Goal: Information Seeking & Learning: Learn about a topic

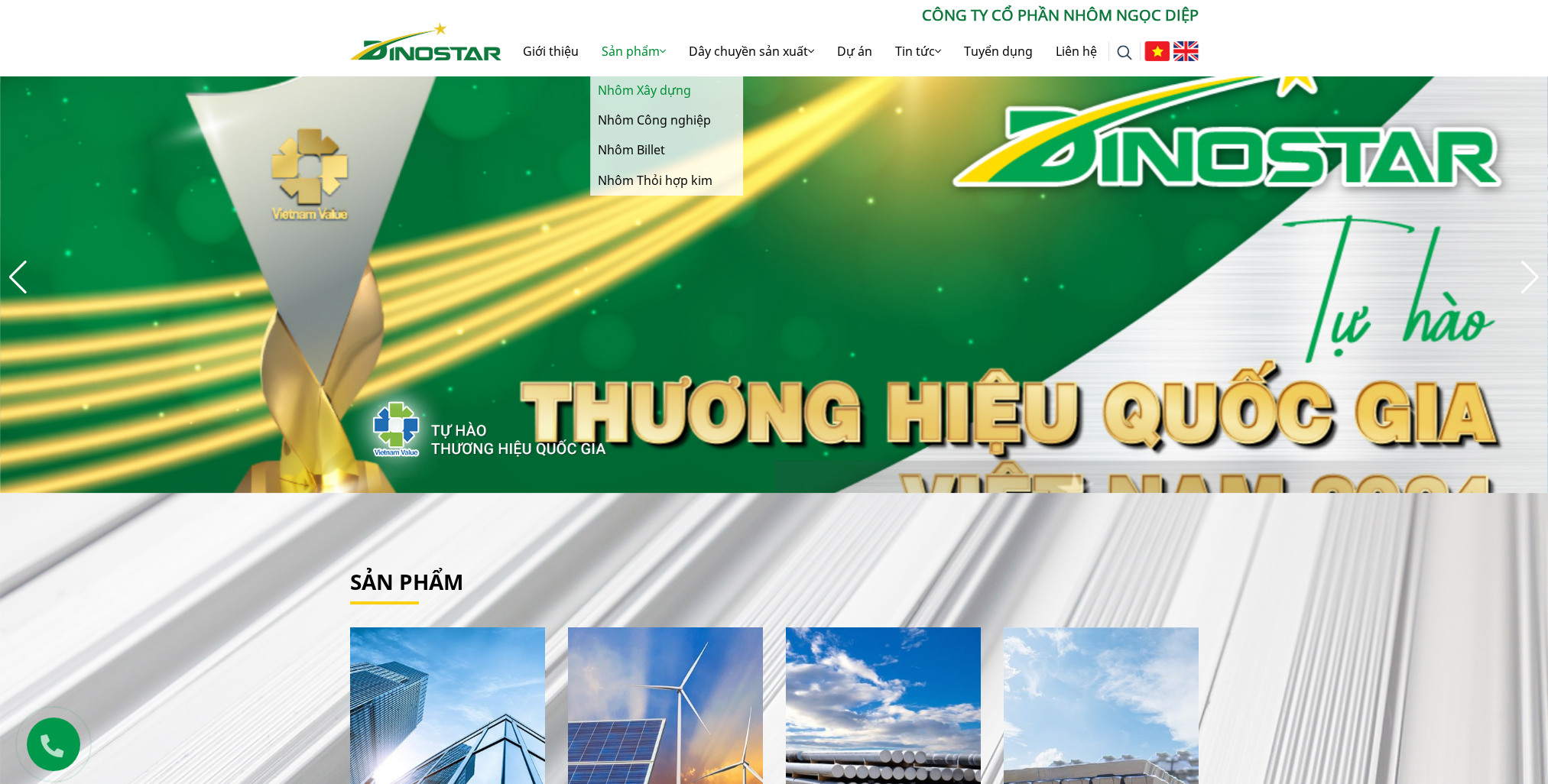
click at [634, 98] on link "Nhôm Xây dựng" at bounding box center [667, 90] width 153 height 29
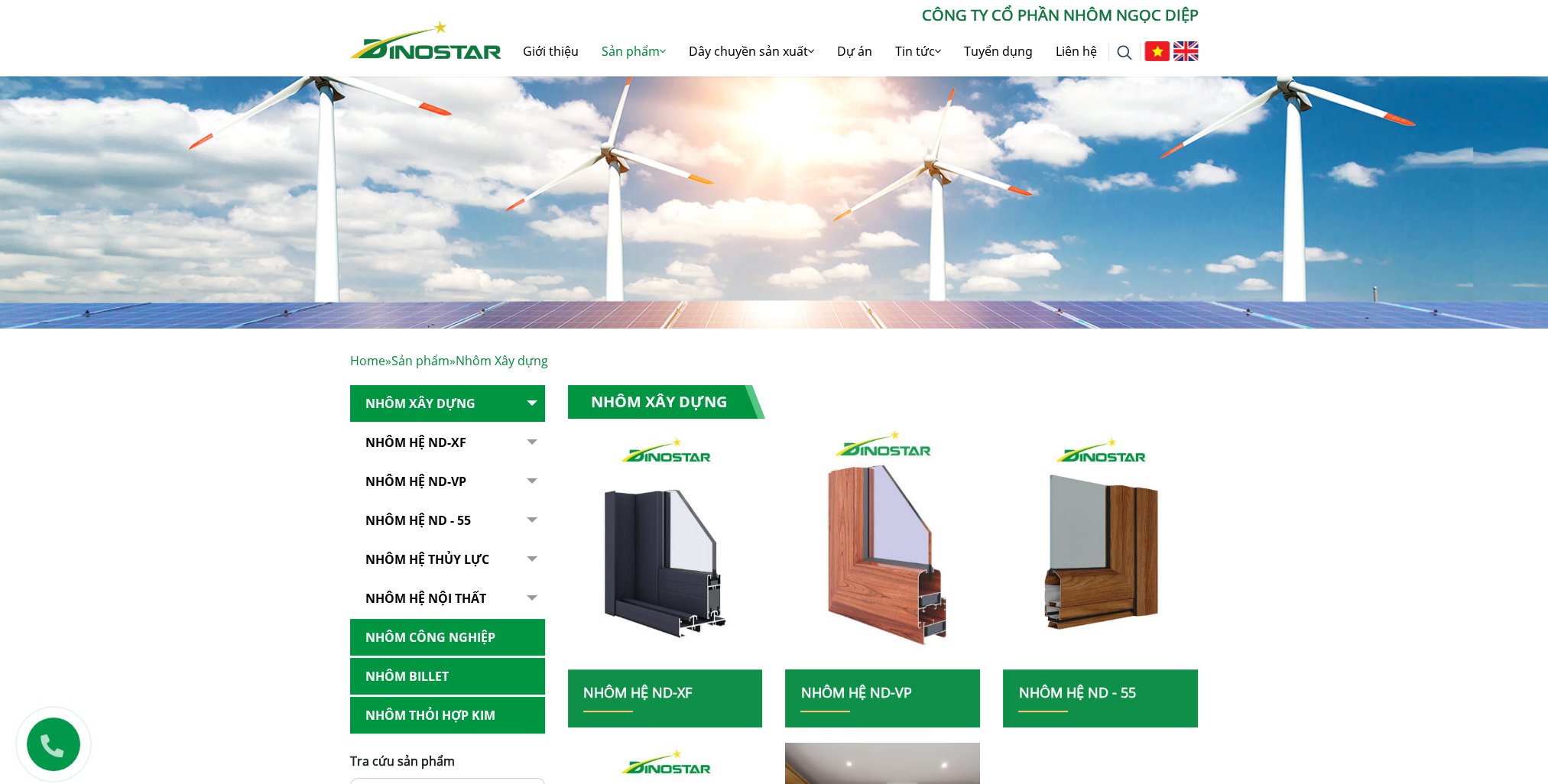
scroll to position [306, 0]
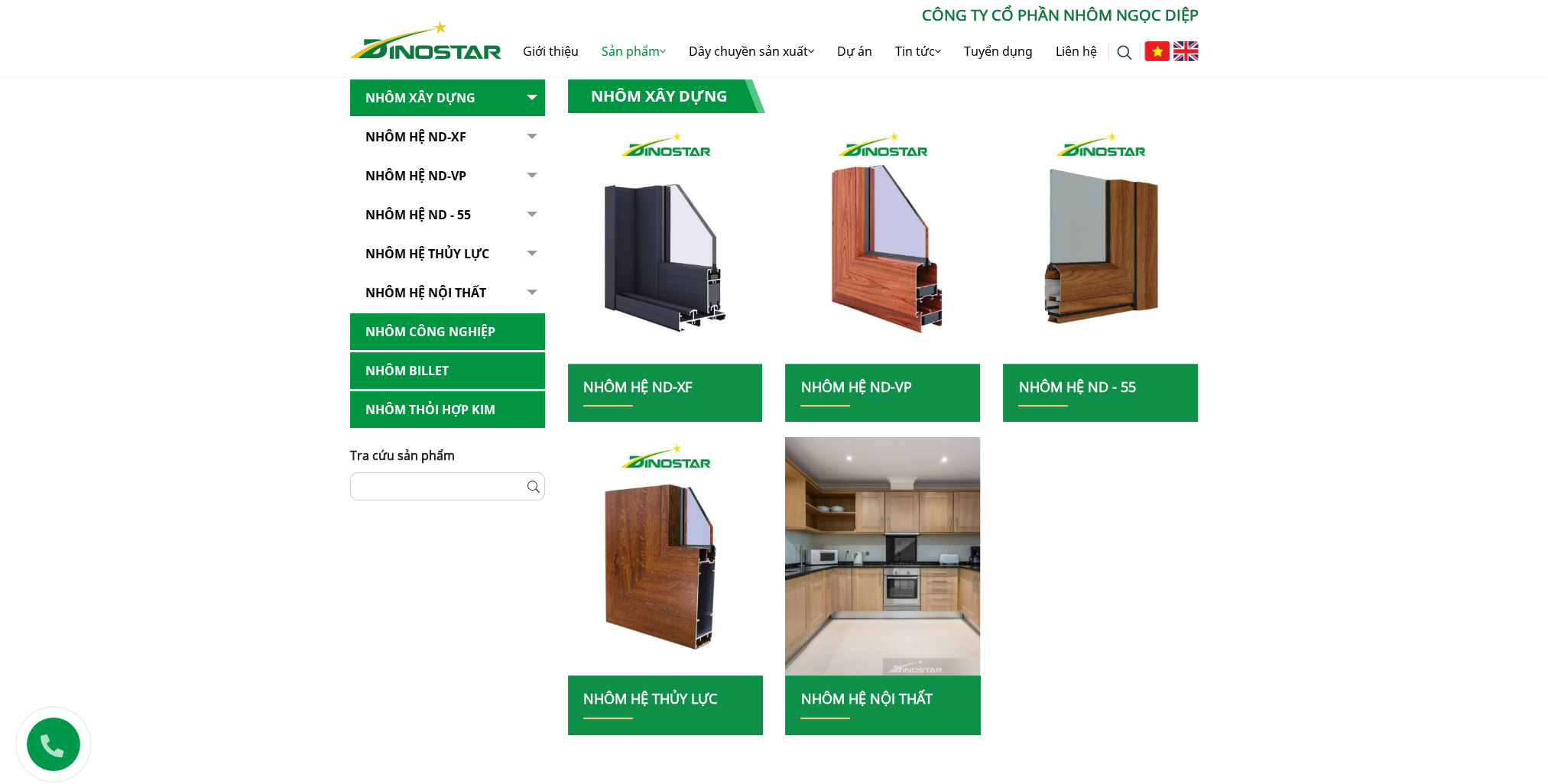
click at [467, 337] on link "Nhôm Công nghiệp" at bounding box center [447, 332] width 195 height 37
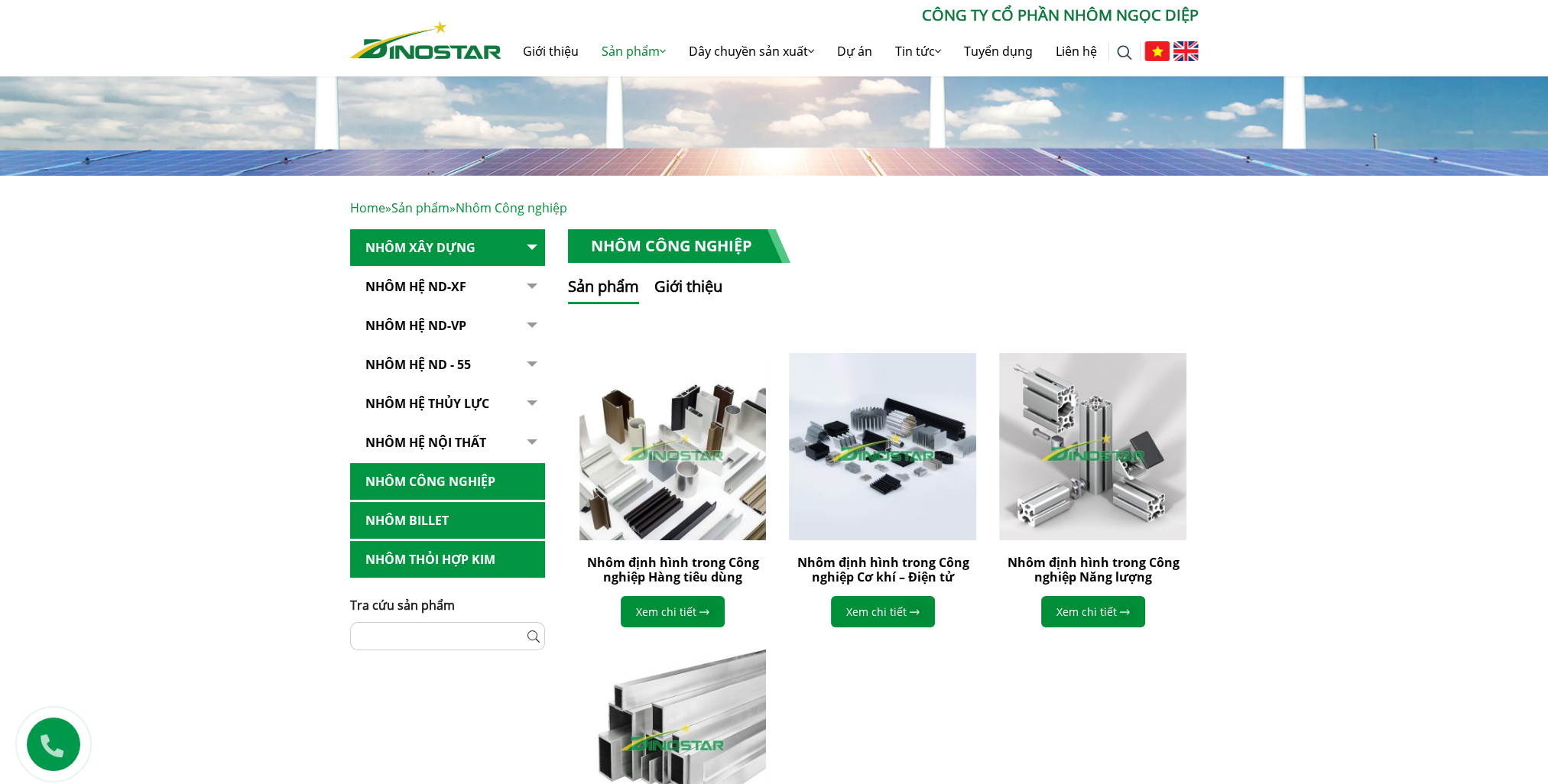
scroll to position [229, 0]
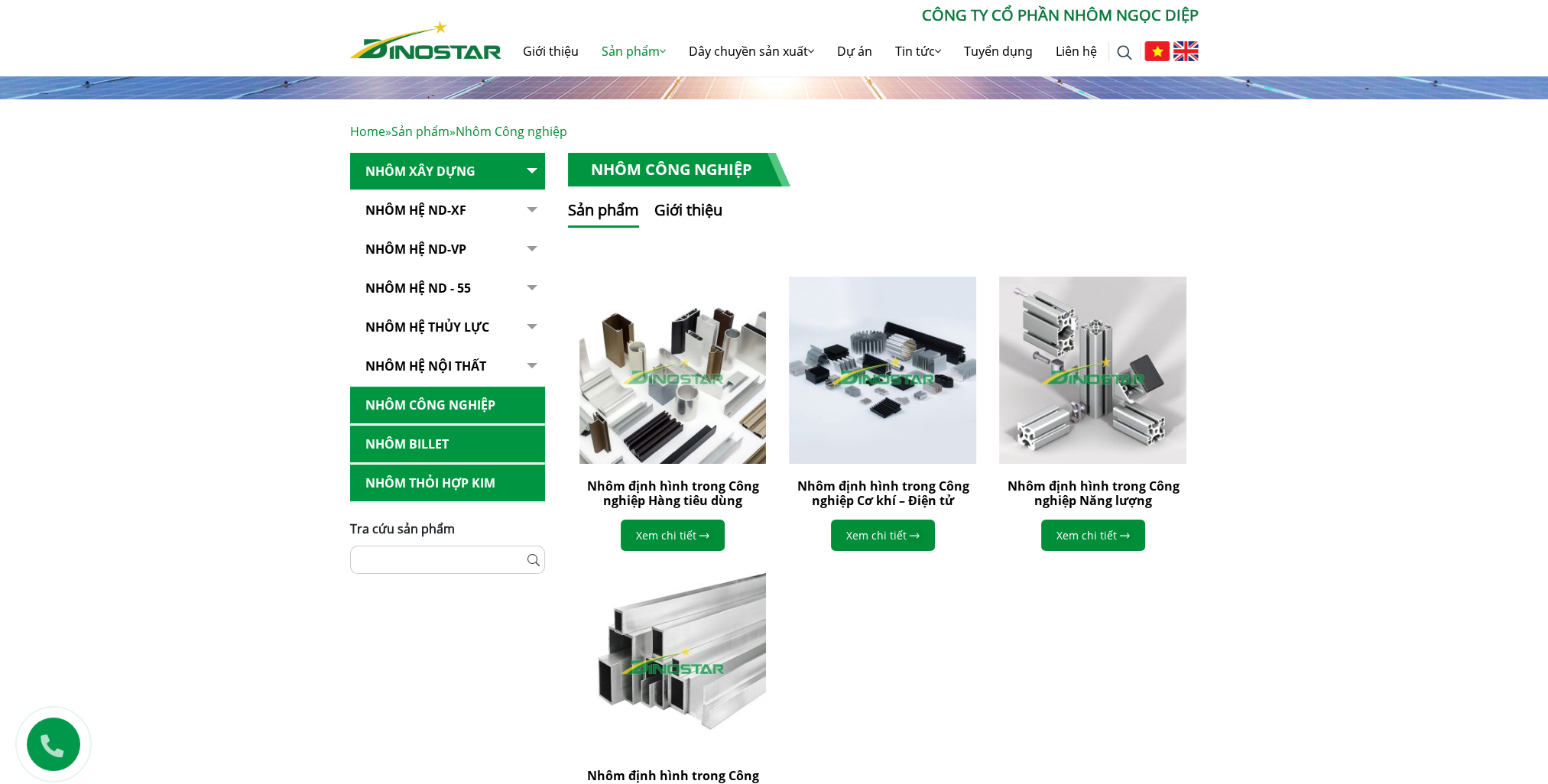
click at [433, 450] on link "Nhôm Billet" at bounding box center [447, 445] width 195 height 37
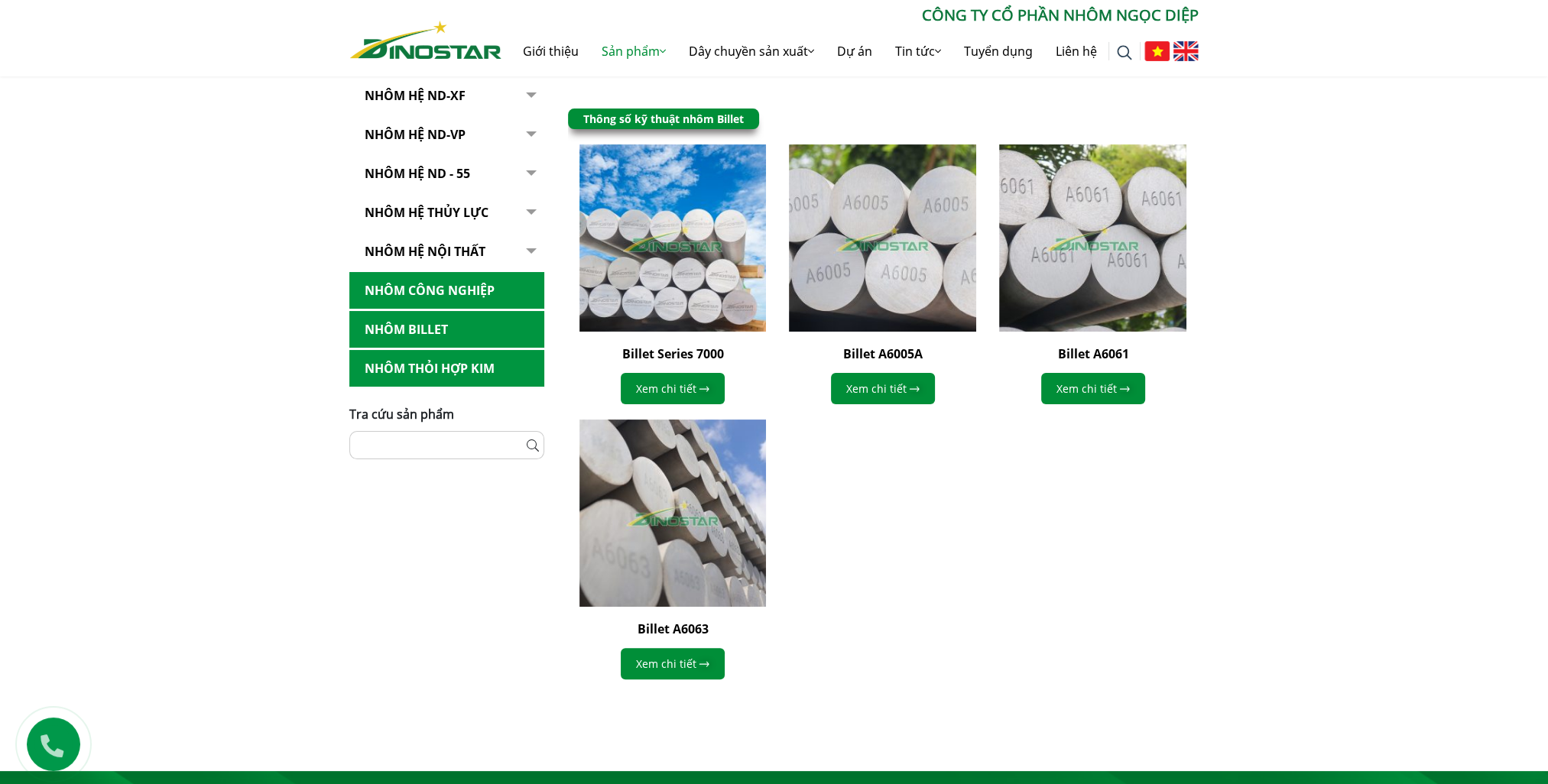
click at [471, 368] on link "Nhôm Thỏi hợp kim" at bounding box center [446, 369] width 195 height 37
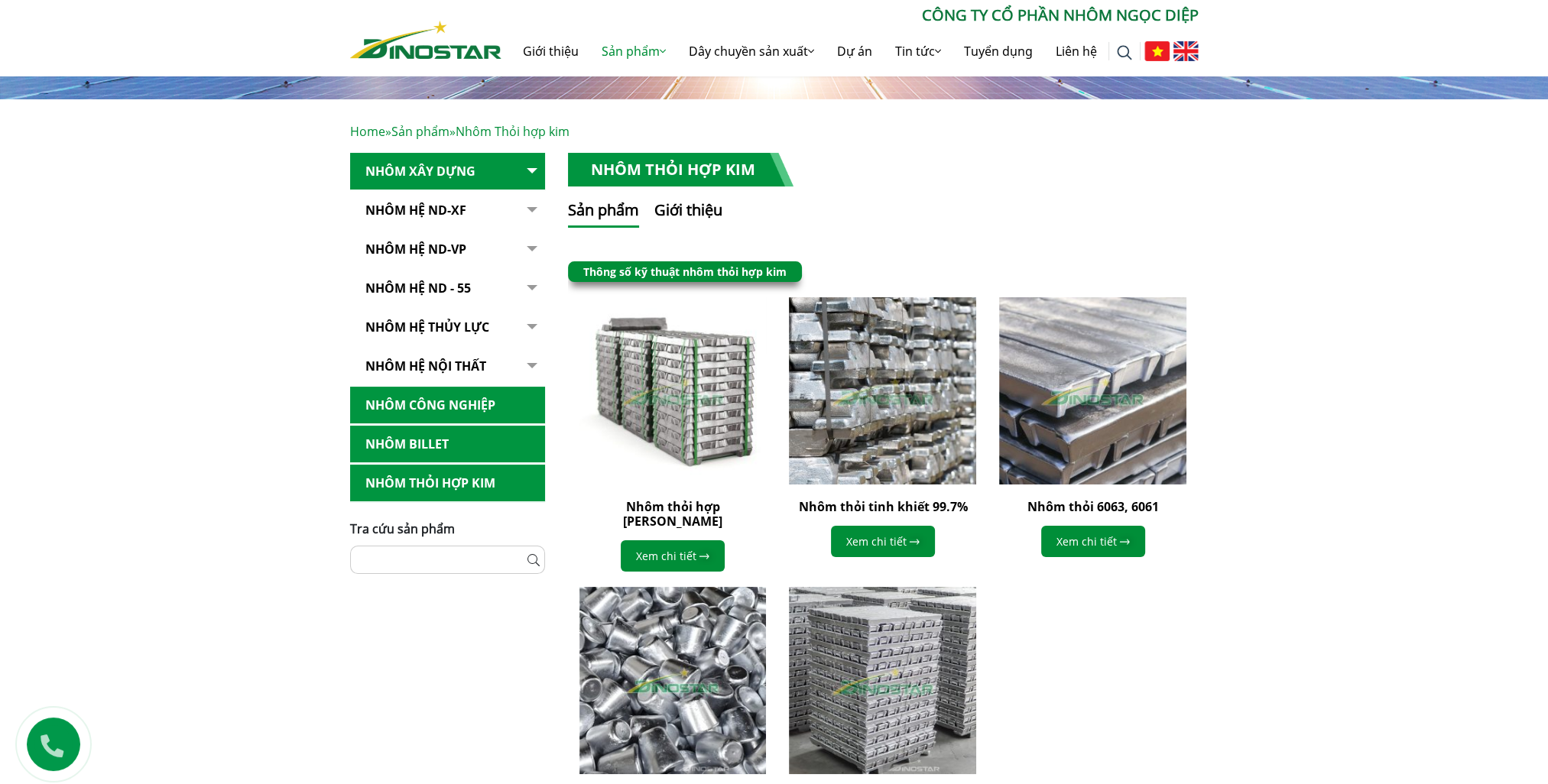
click at [457, 212] on link "Nhôm Hệ ND-XF" at bounding box center [447, 210] width 195 height 37
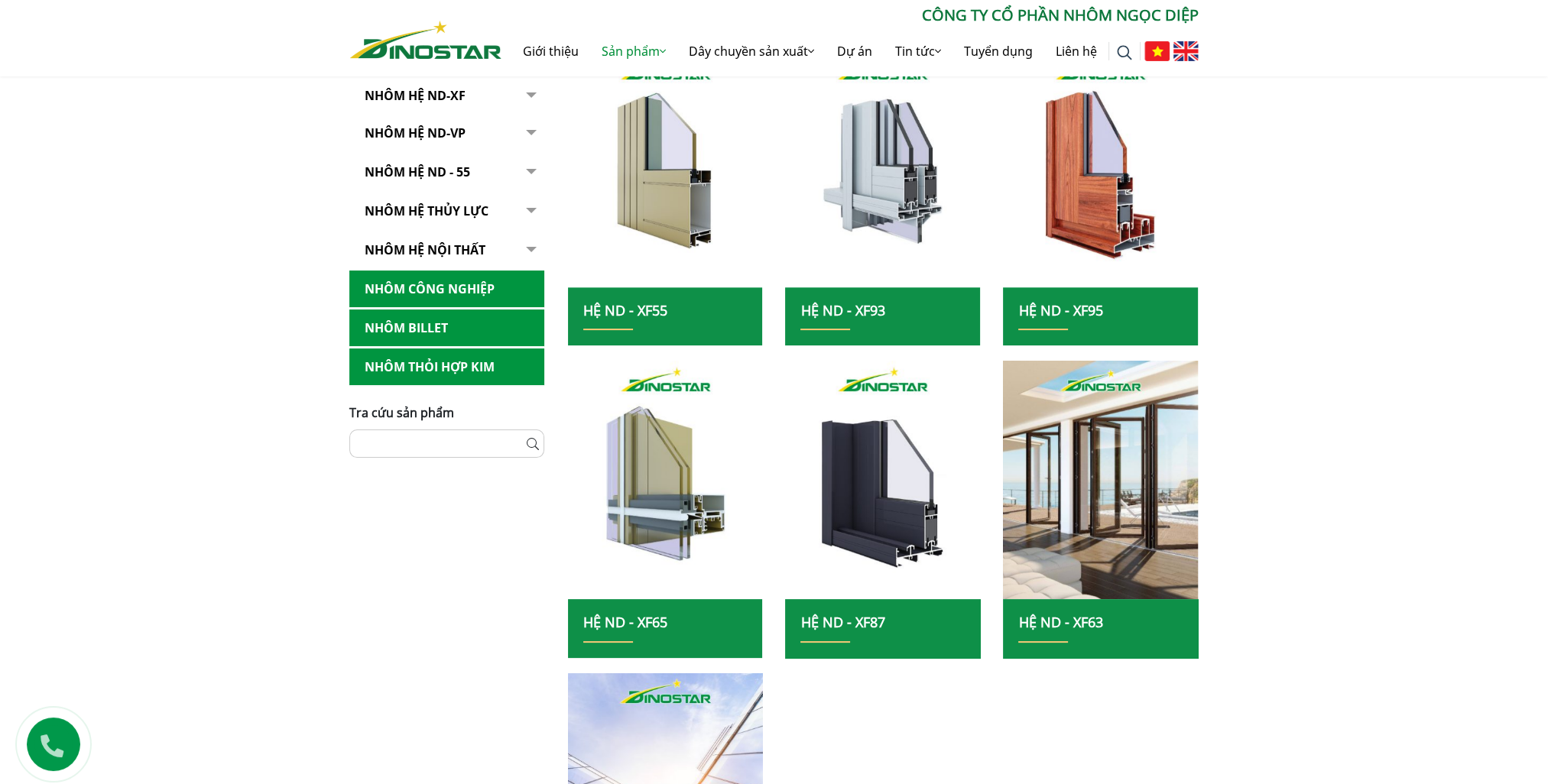
scroll to position [229, 0]
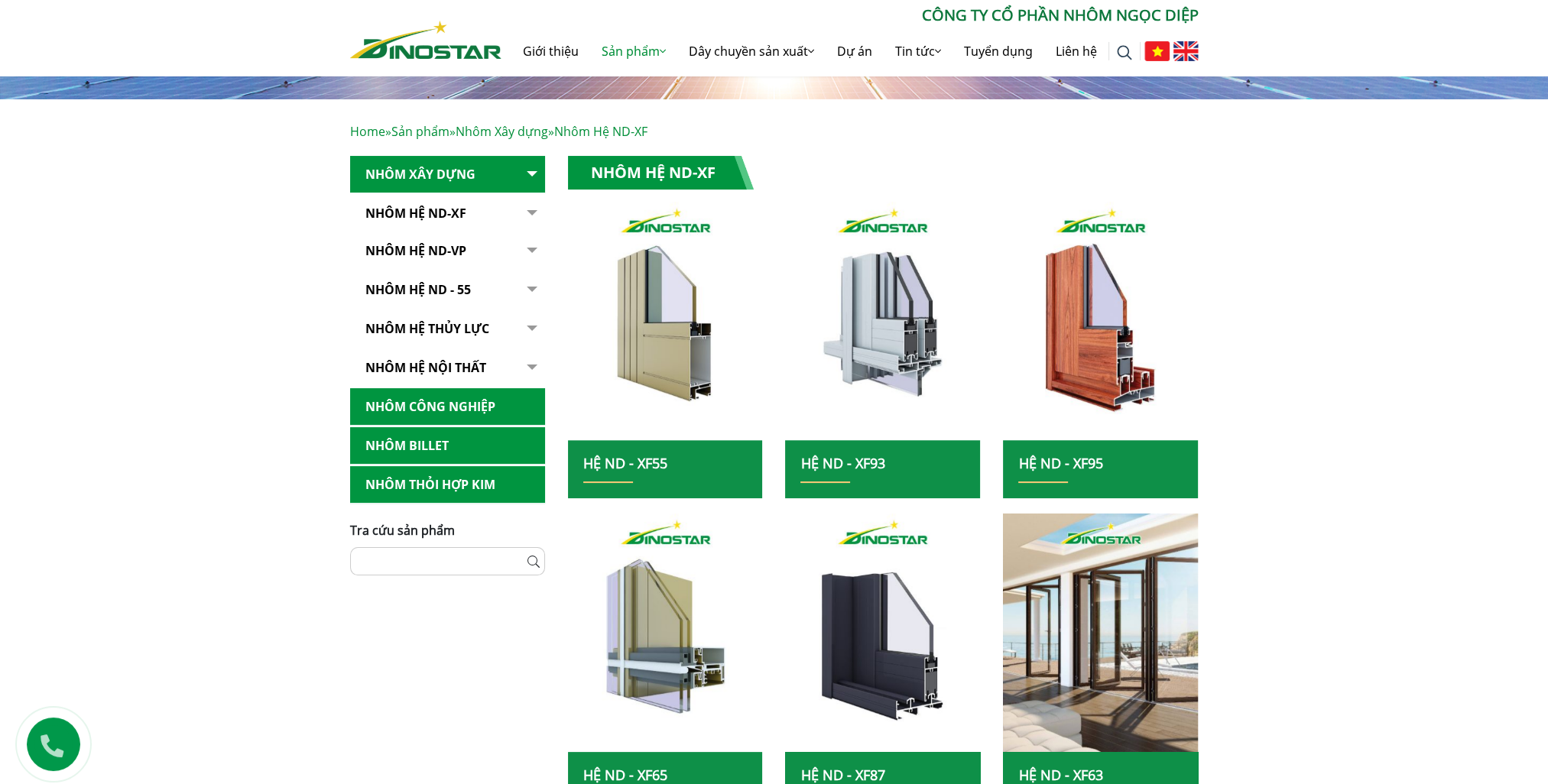
click at [449, 248] on link "Nhôm Hệ ND-VP" at bounding box center [447, 251] width 195 height 37
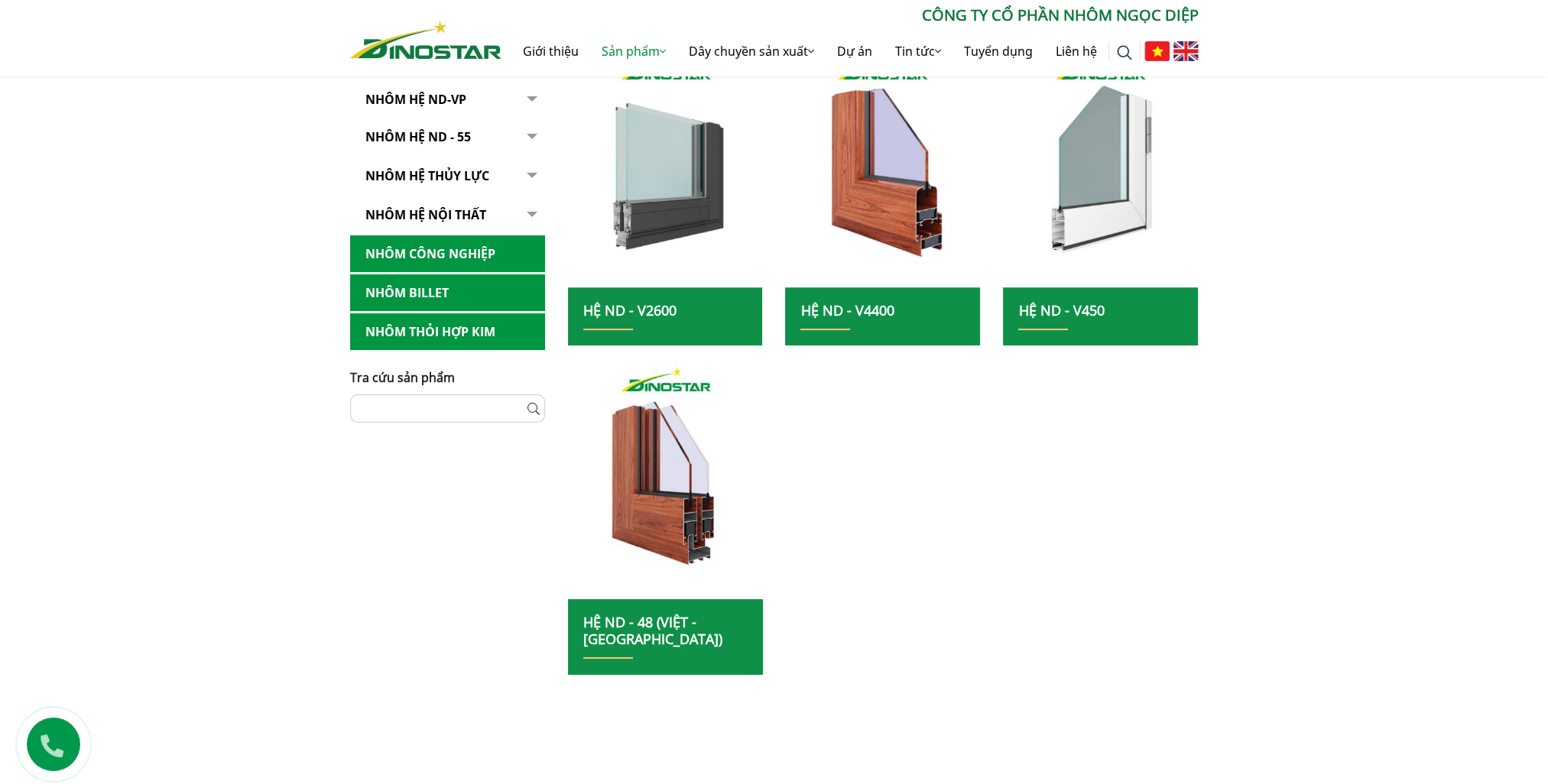
scroll to position [229, 0]
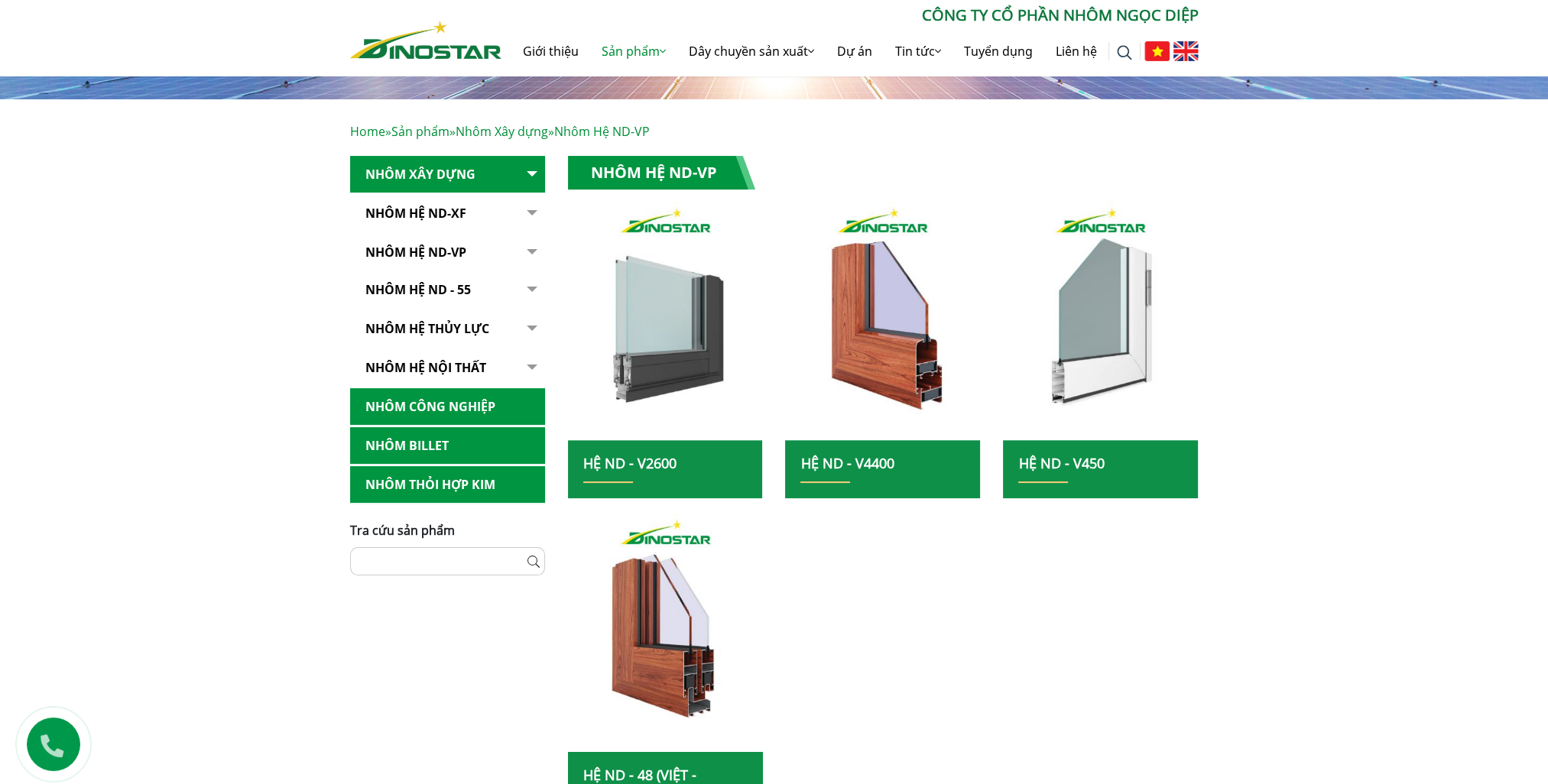
click at [467, 328] on link "Nhôm hệ thủy lực" at bounding box center [447, 329] width 195 height 37
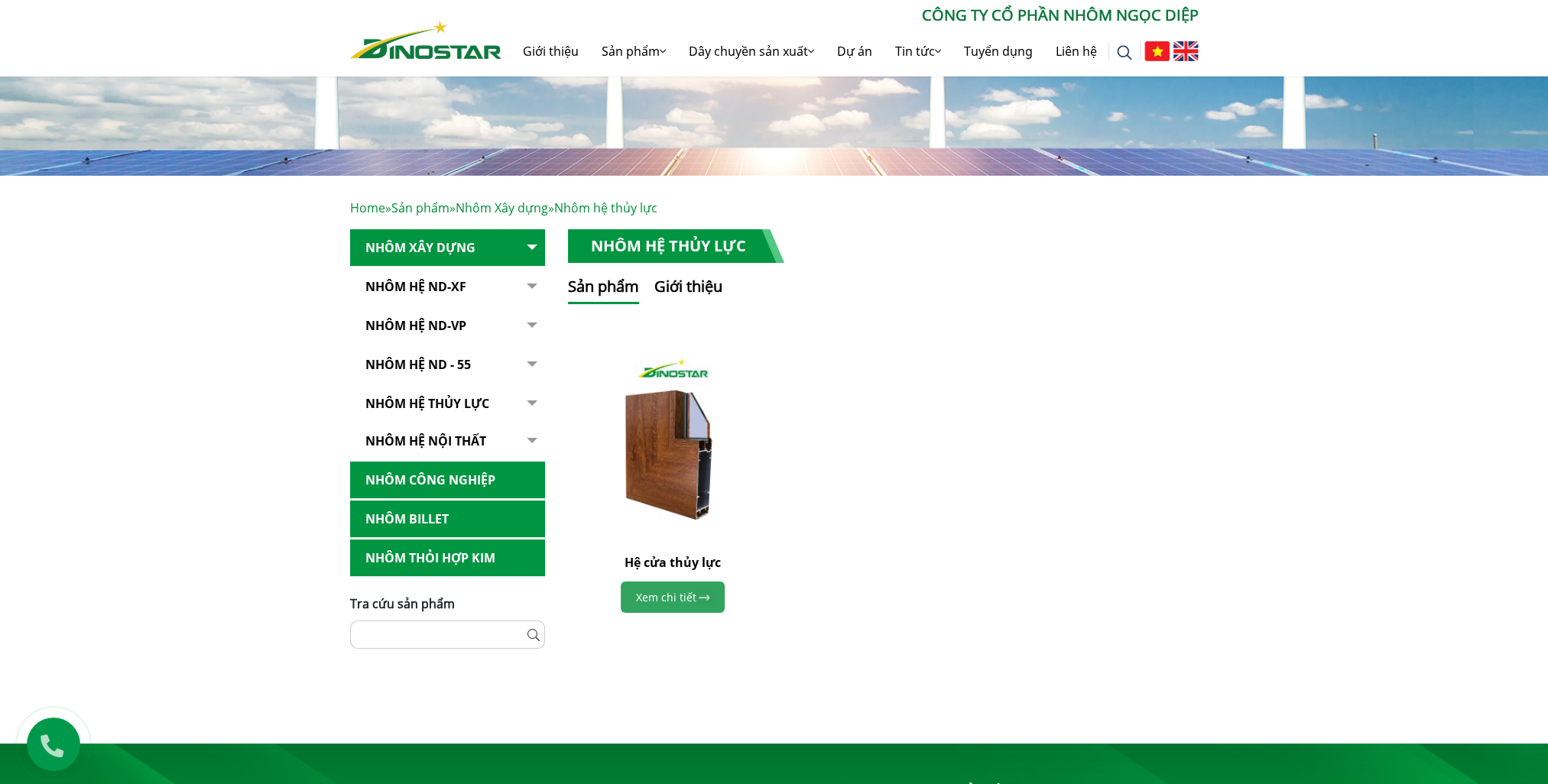
click at [676, 603] on link "Xem chi tiết" at bounding box center [673, 597] width 104 height 31
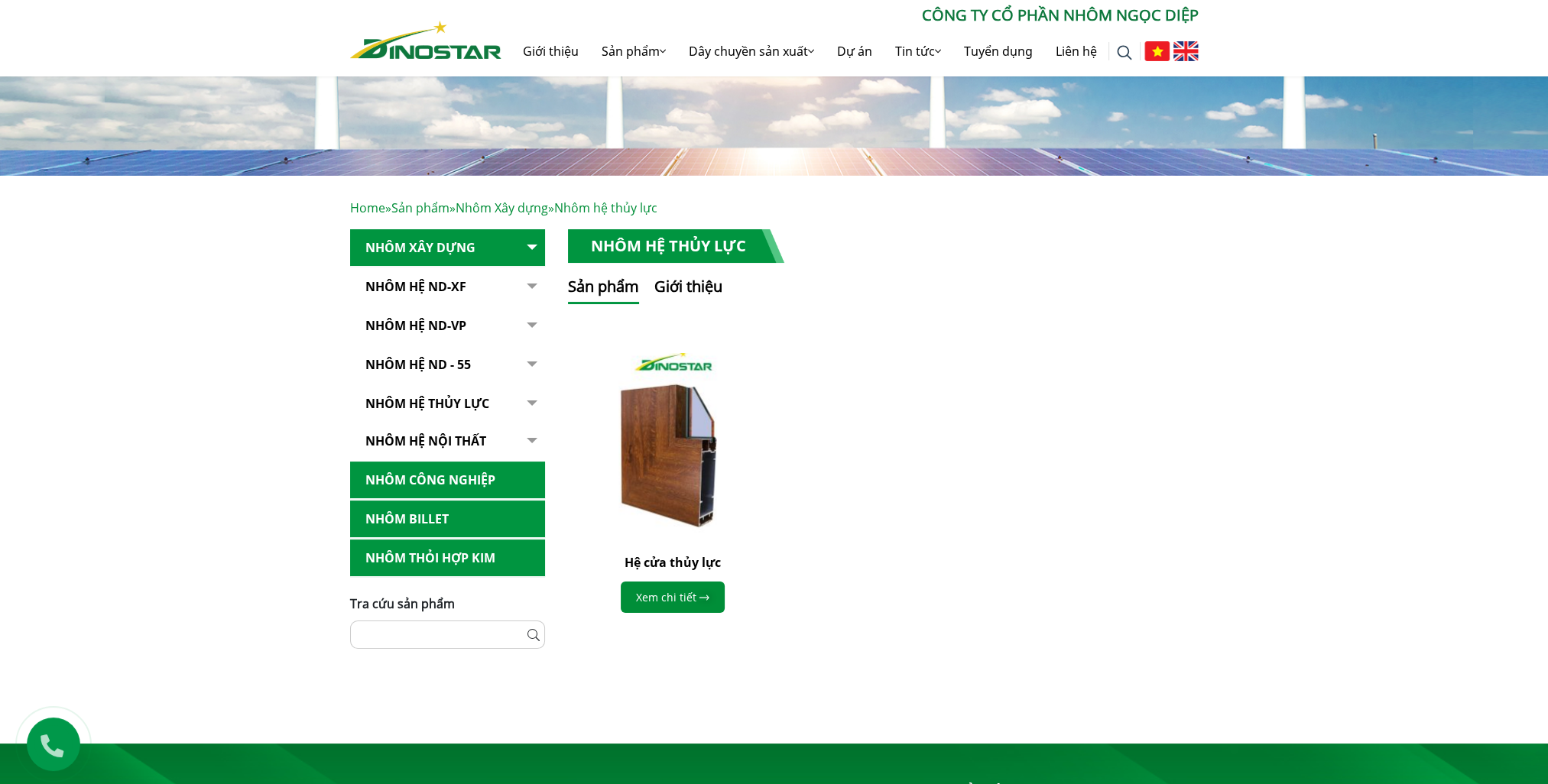
click at [695, 464] on img at bounding box center [672, 446] width 206 height 206
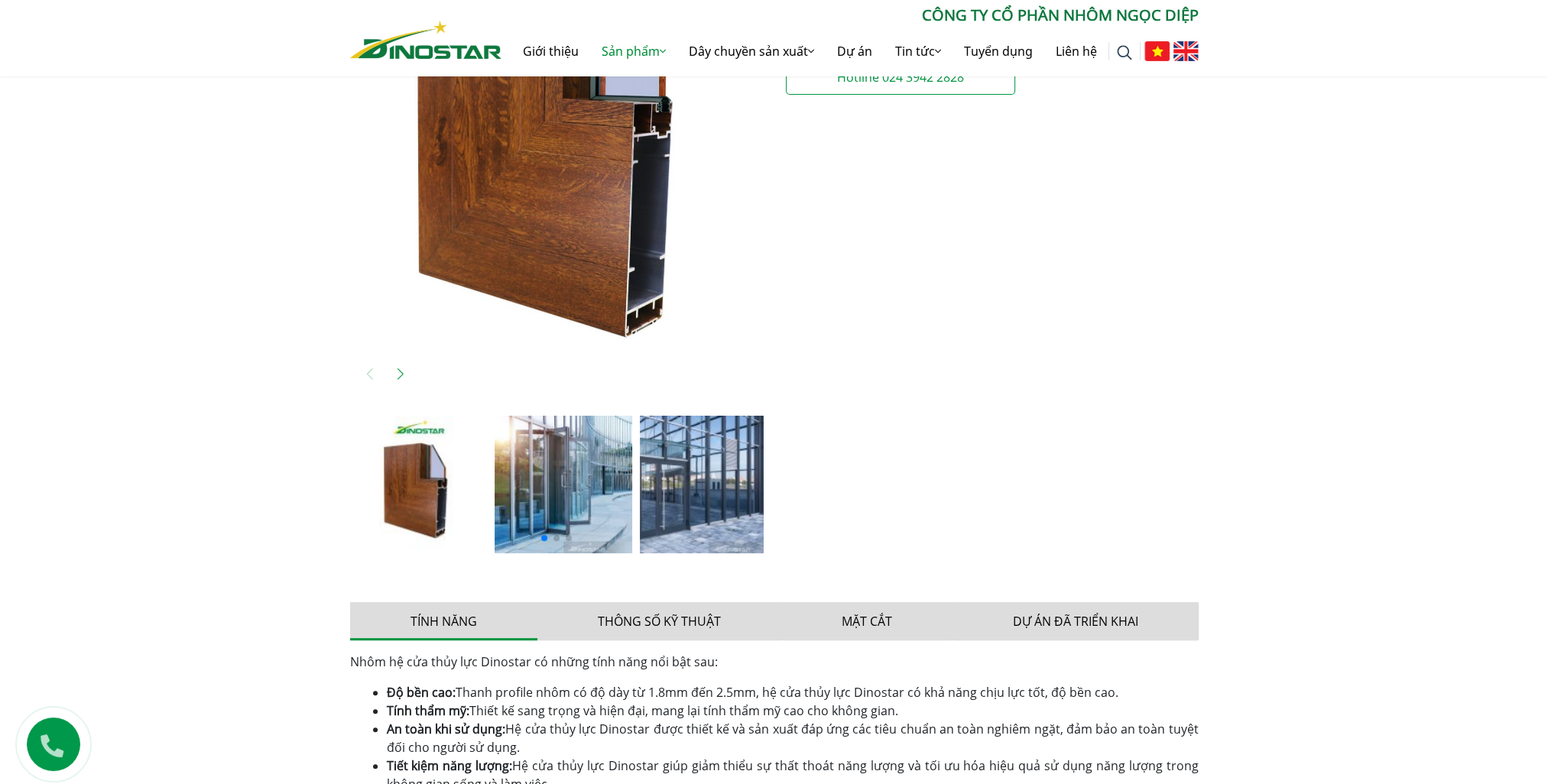
scroll to position [611, 0]
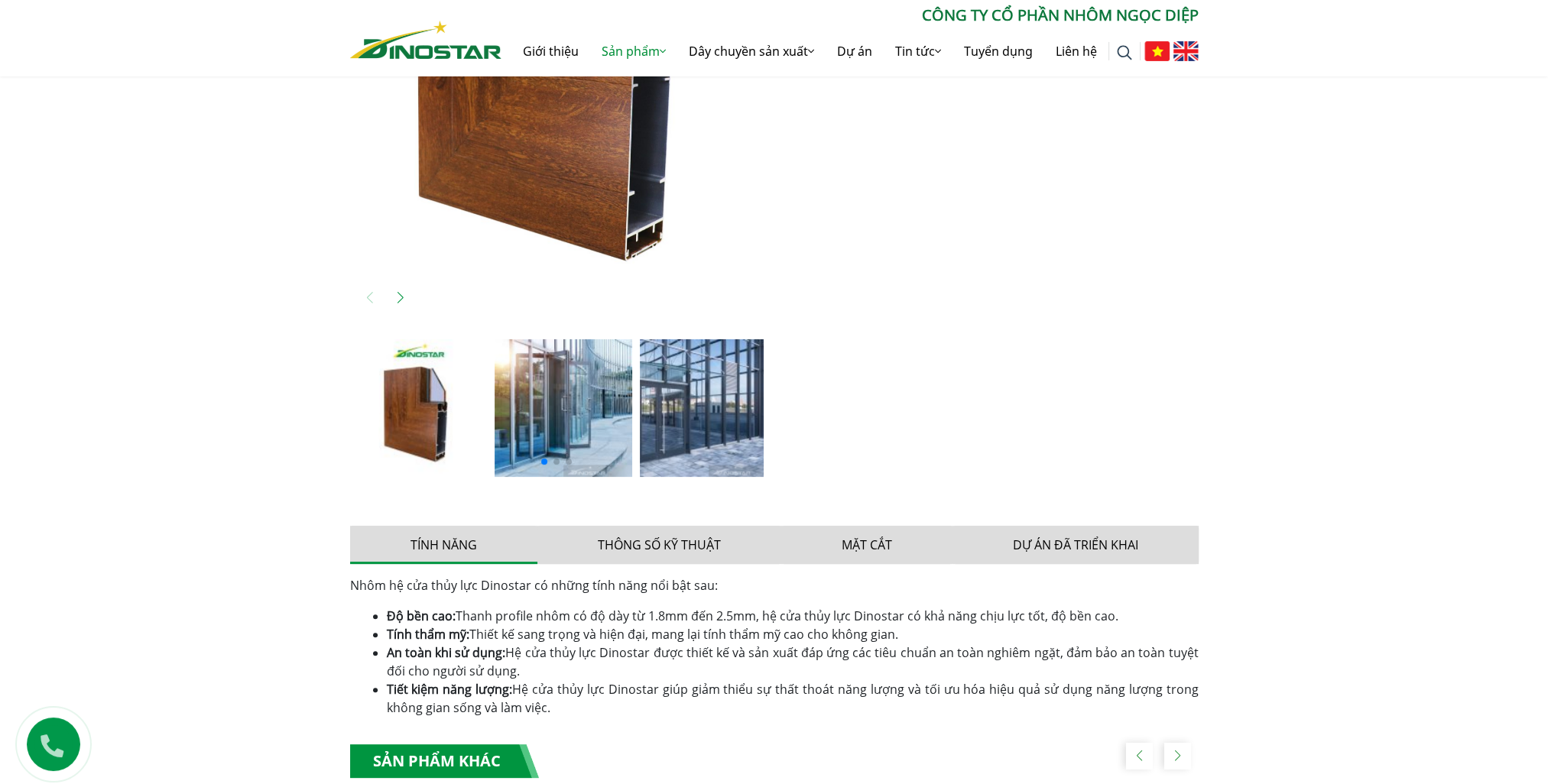
click at [537, 438] on img at bounding box center [563, 408] width 137 height 137
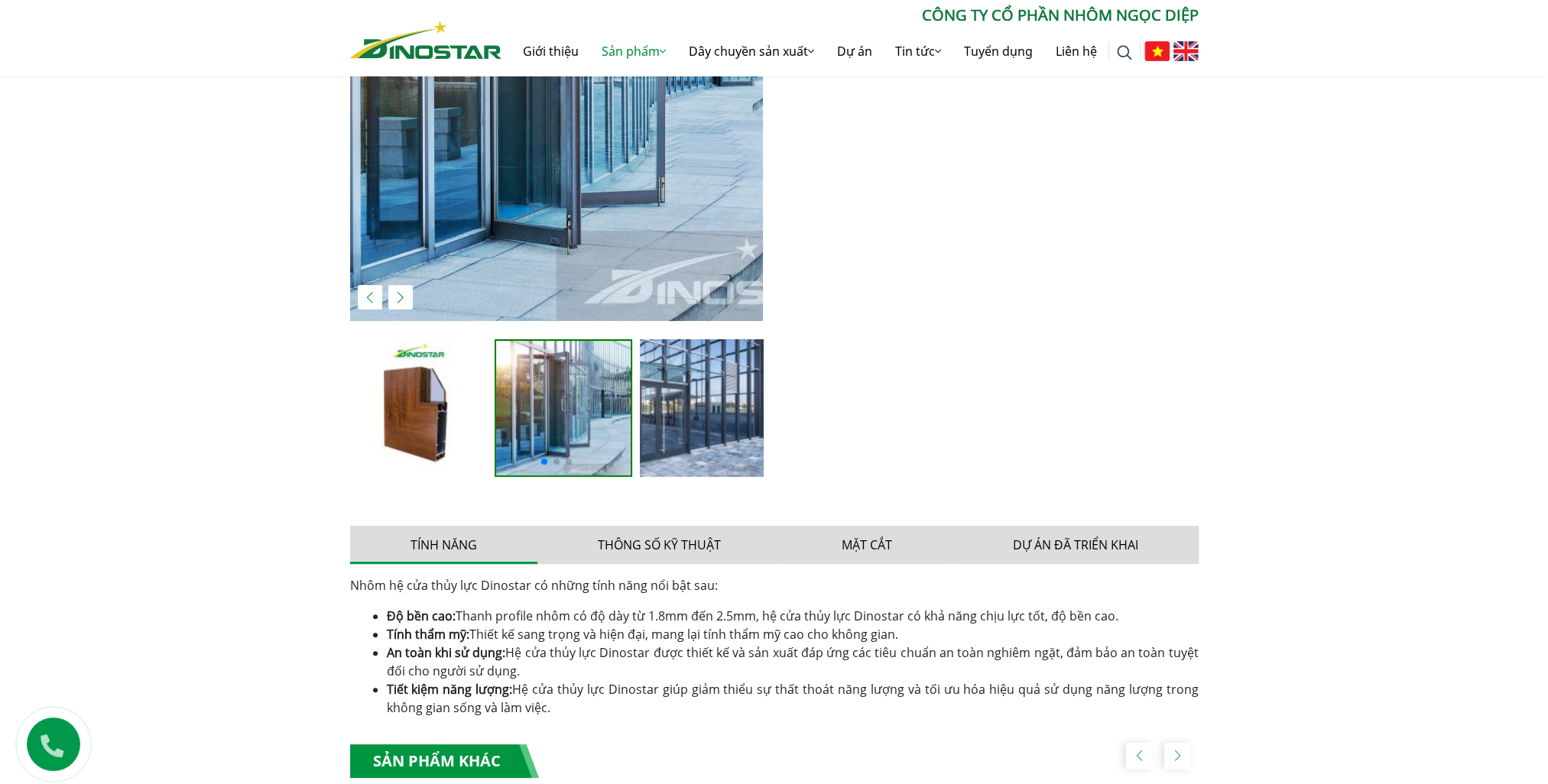
click at [671, 421] on img at bounding box center [708, 408] width 137 height 137
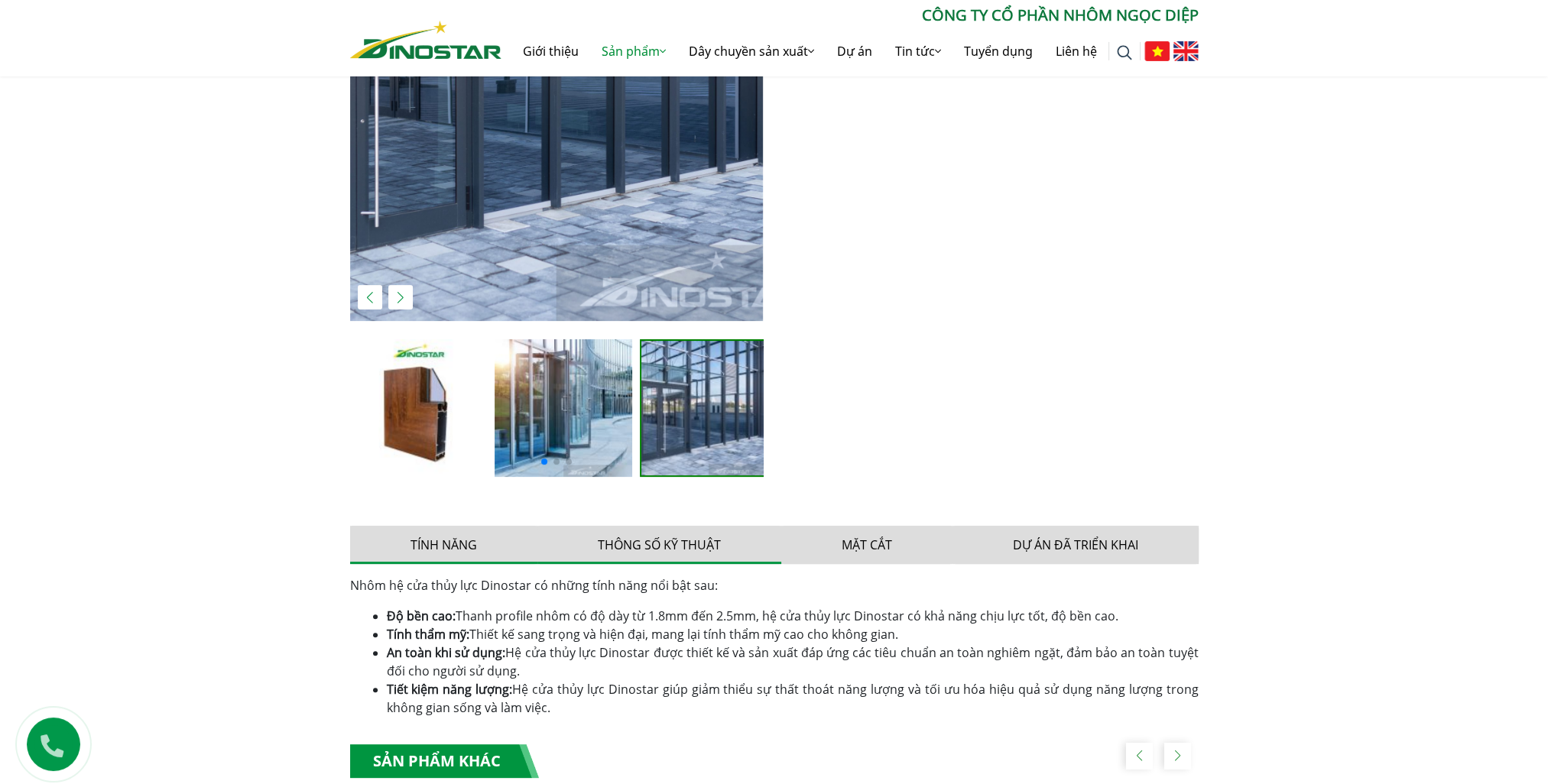
click at [697, 544] on button "Thông số kỹ thuật" at bounding box center [659, 544] width 244 height 38
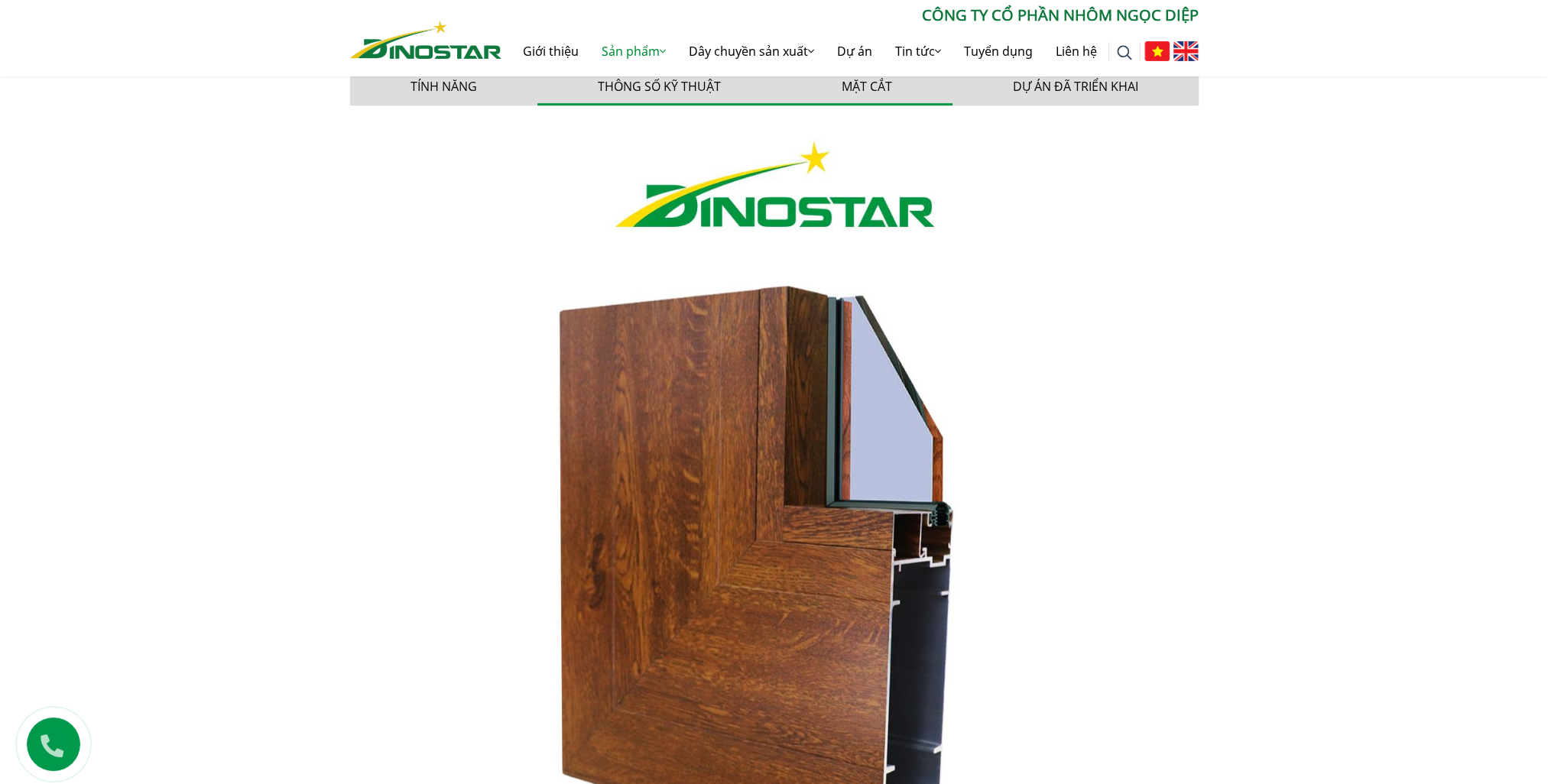
scroll to position [841, 0]
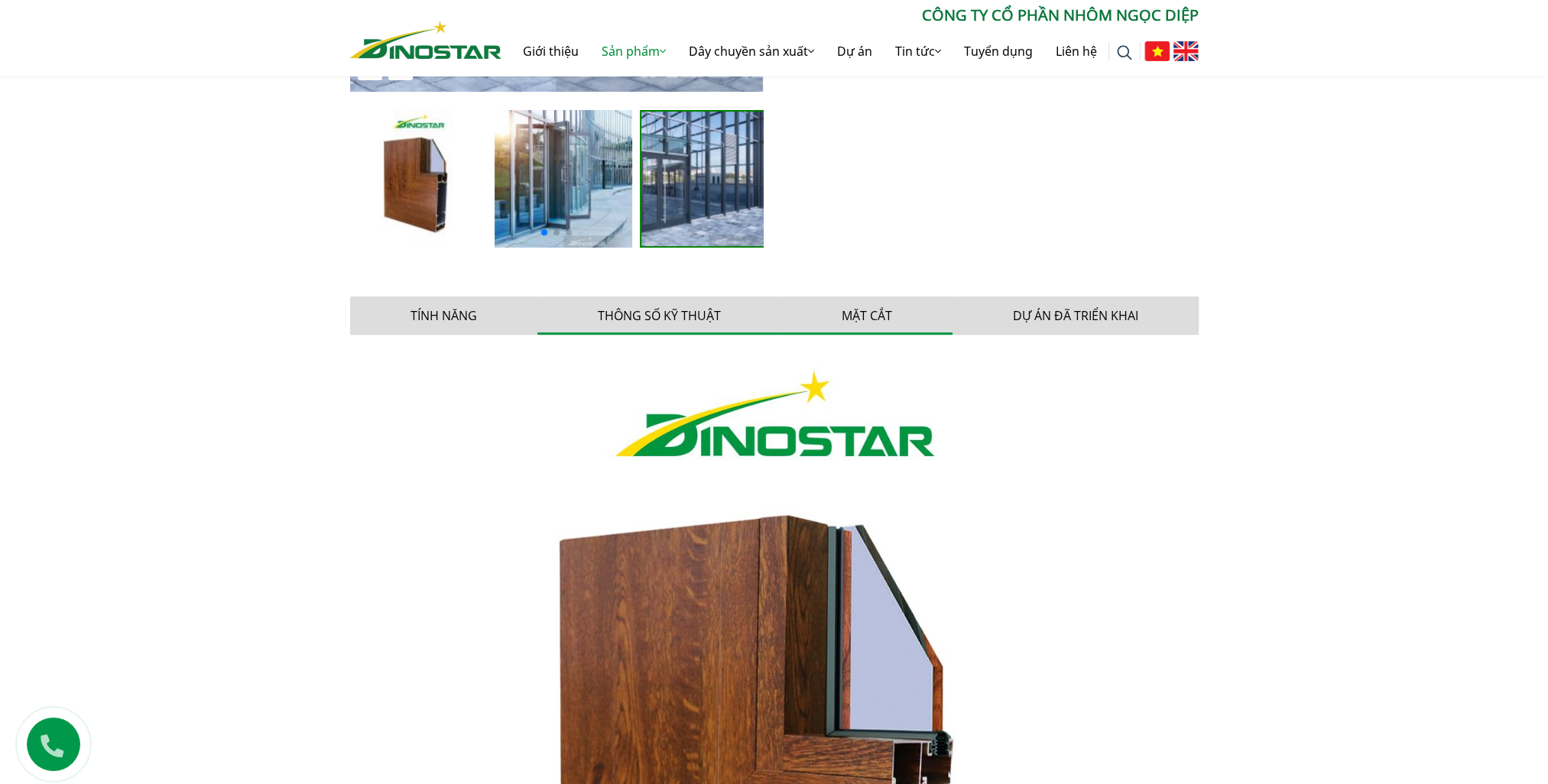
click at [876, 300] on button "Mặt cắt" at bounding box center [867, 315] width 171 height 38
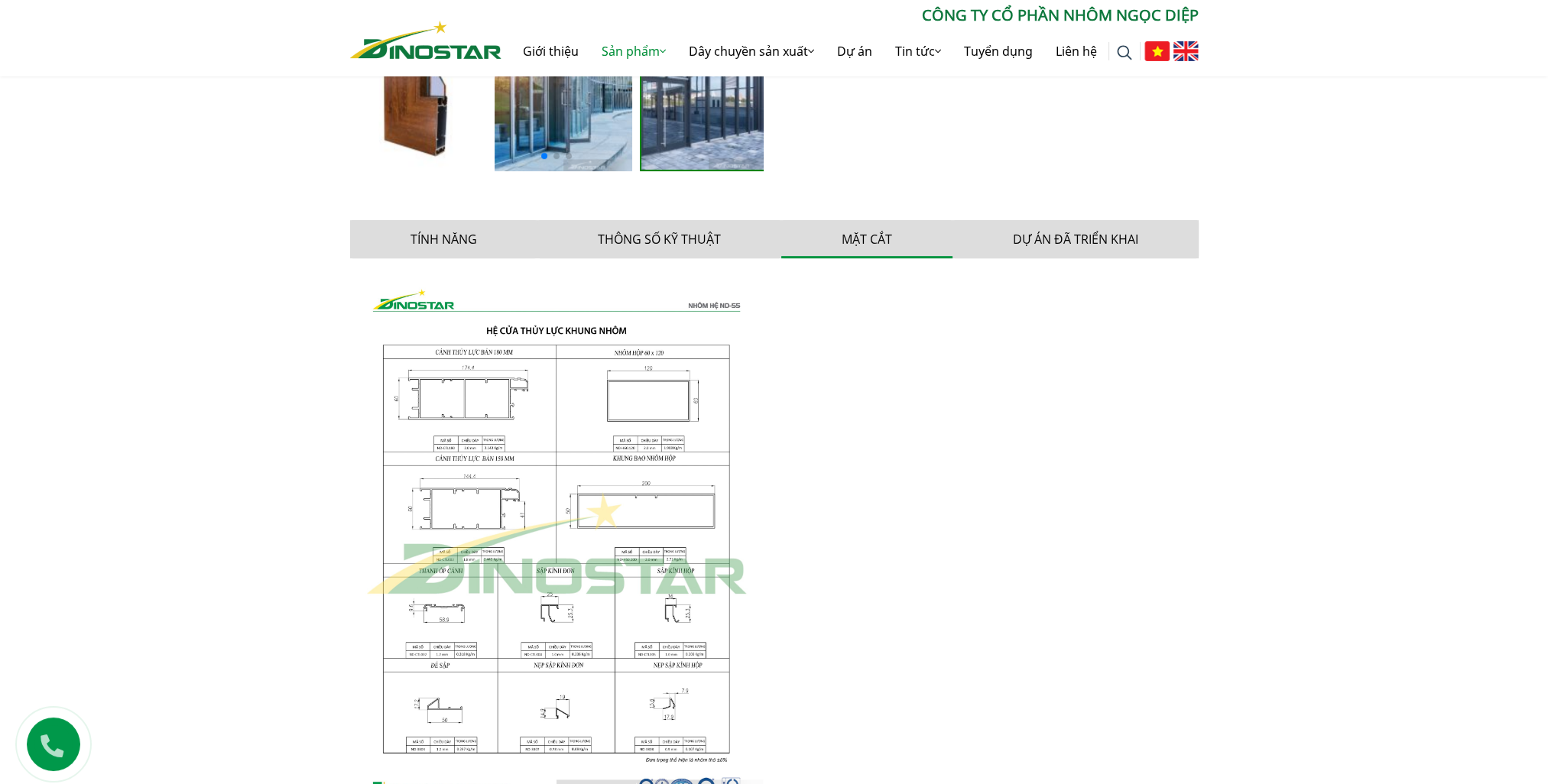
scroll to position [1070, 0]
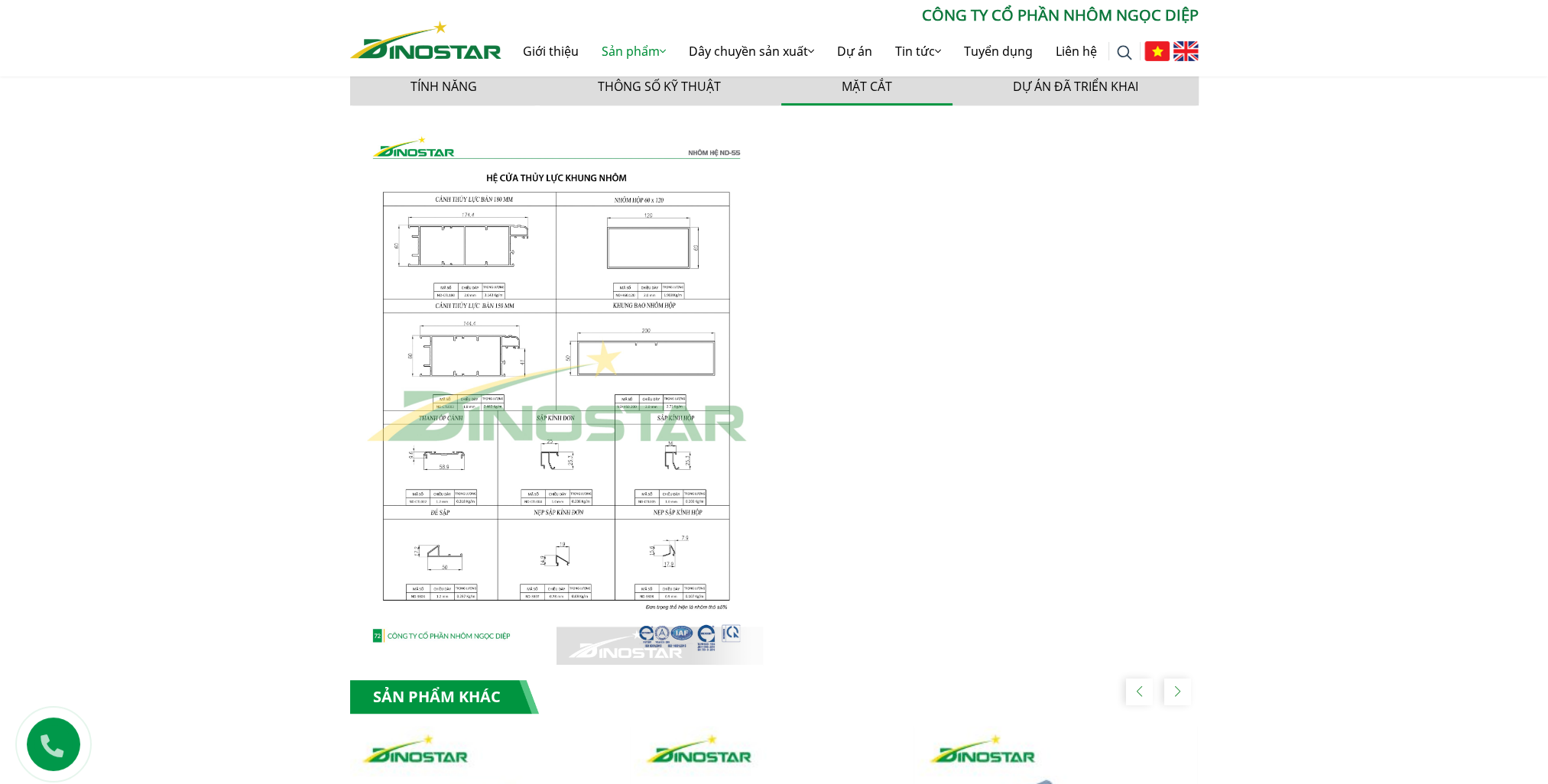
click at [487, 310] on img at bounding box center [556, 391] width 413 height 547
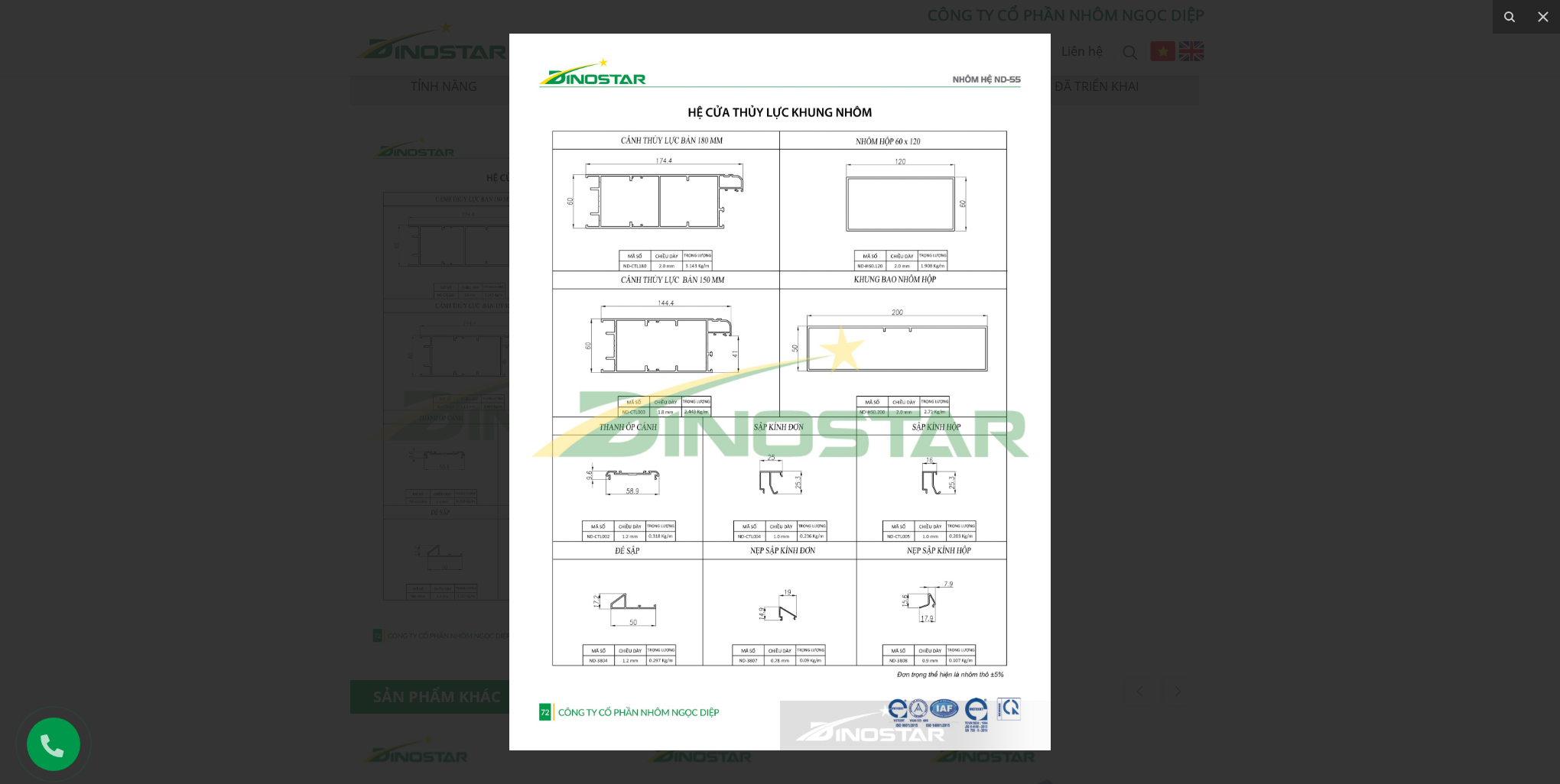
click at [1193, 411] on div at bounding box center [780, 392] width 1560 height 784
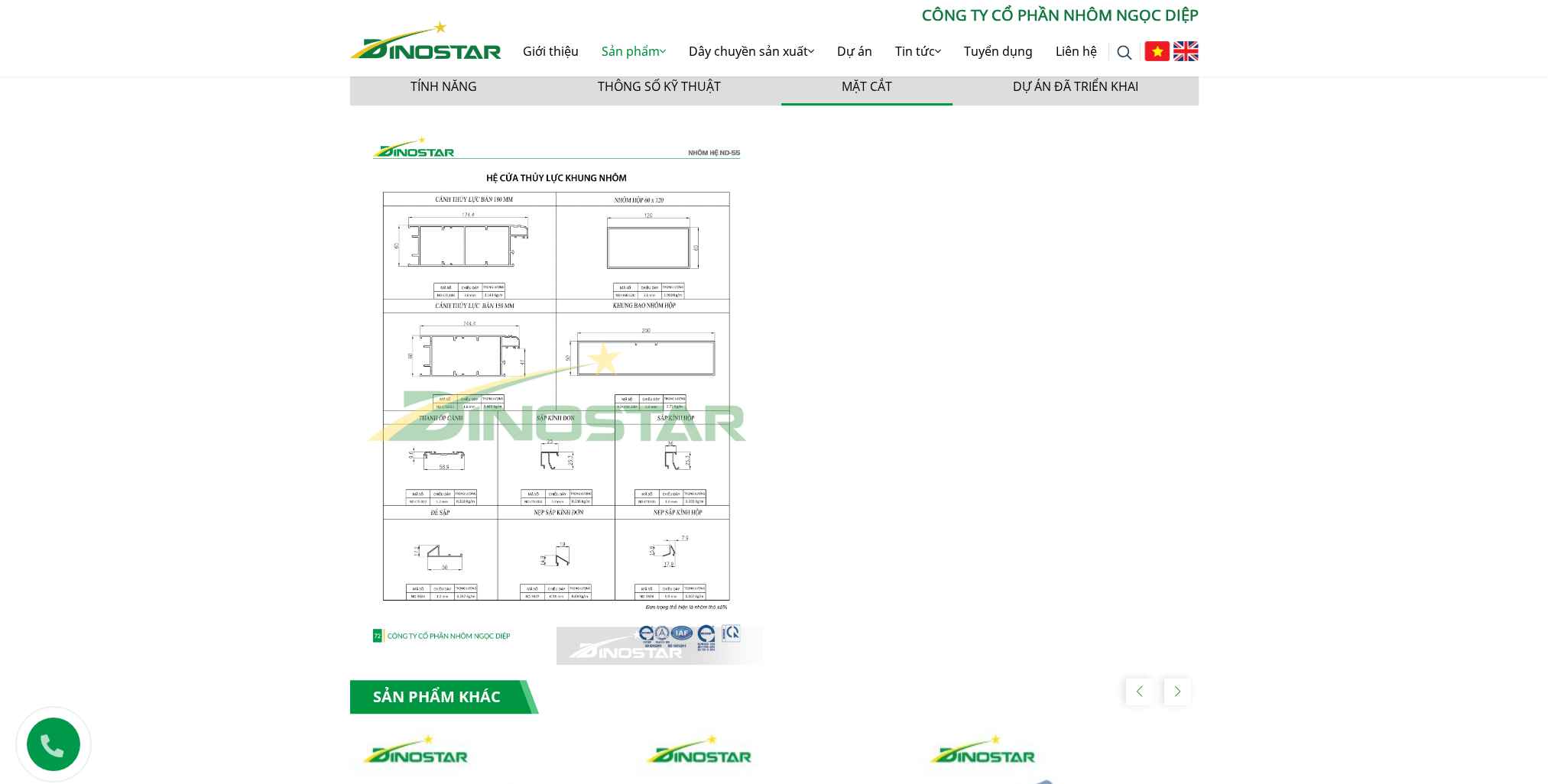
click at [633, 372] on img at bounding box center [556, 391] width 413 height 547
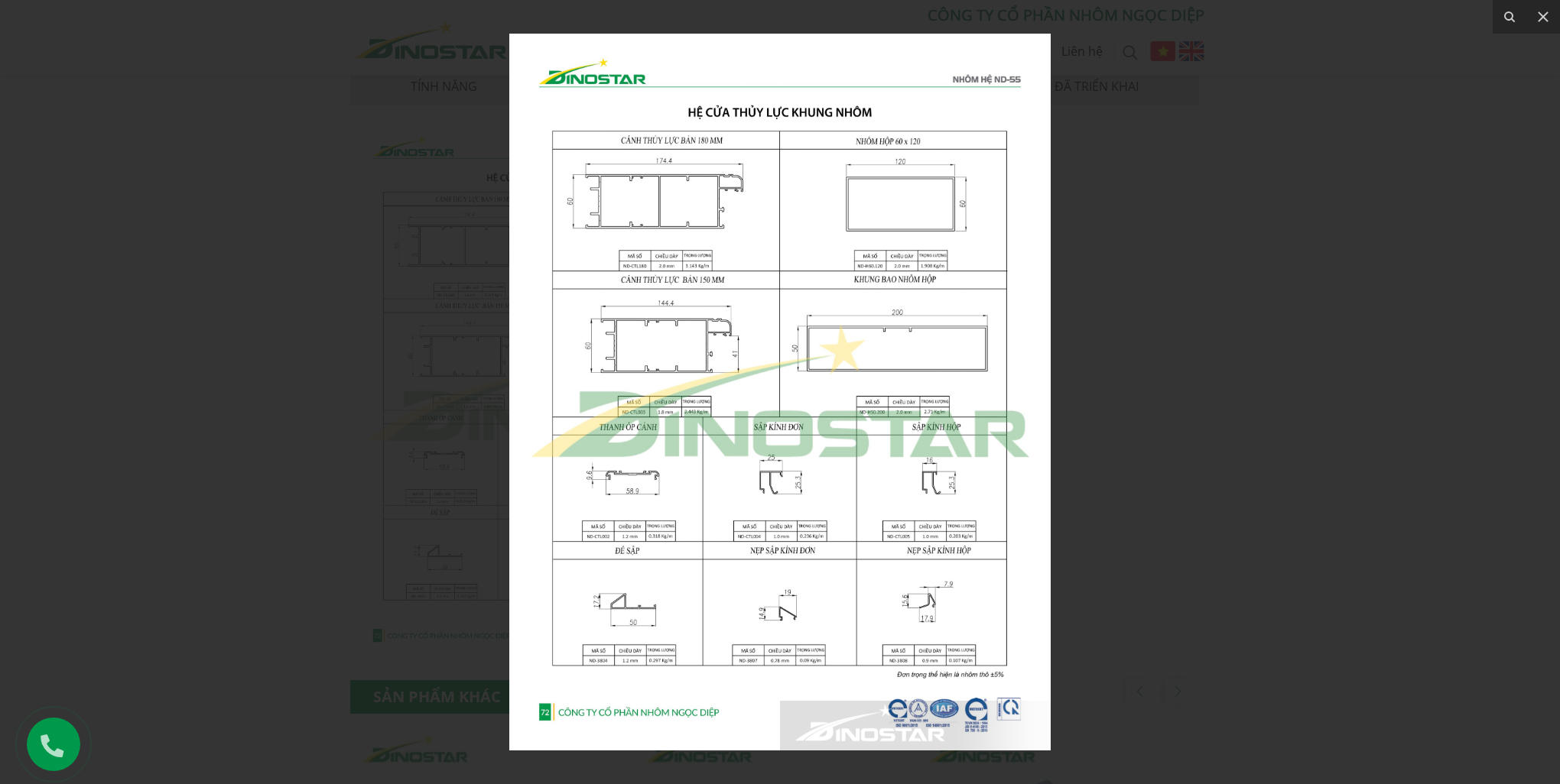
drag, startPoint x: 1111, startPoint y: 397, endPoint x: 1104, endPoint y: 389, distance: 10.6
click at [1113, 397] on div at bounding box center [780, 392] width 1560 height 784
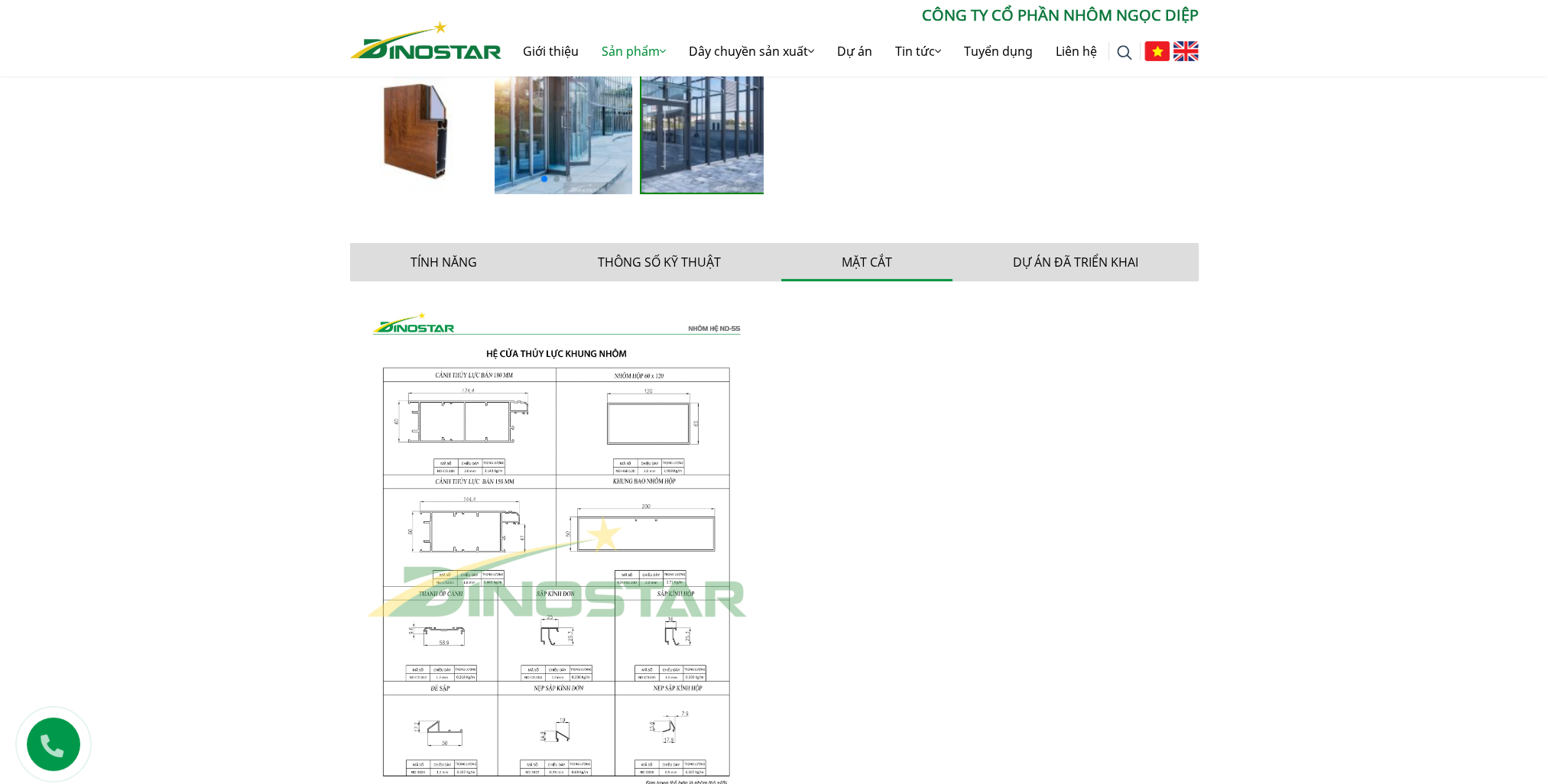
scroll to position [665, 0]
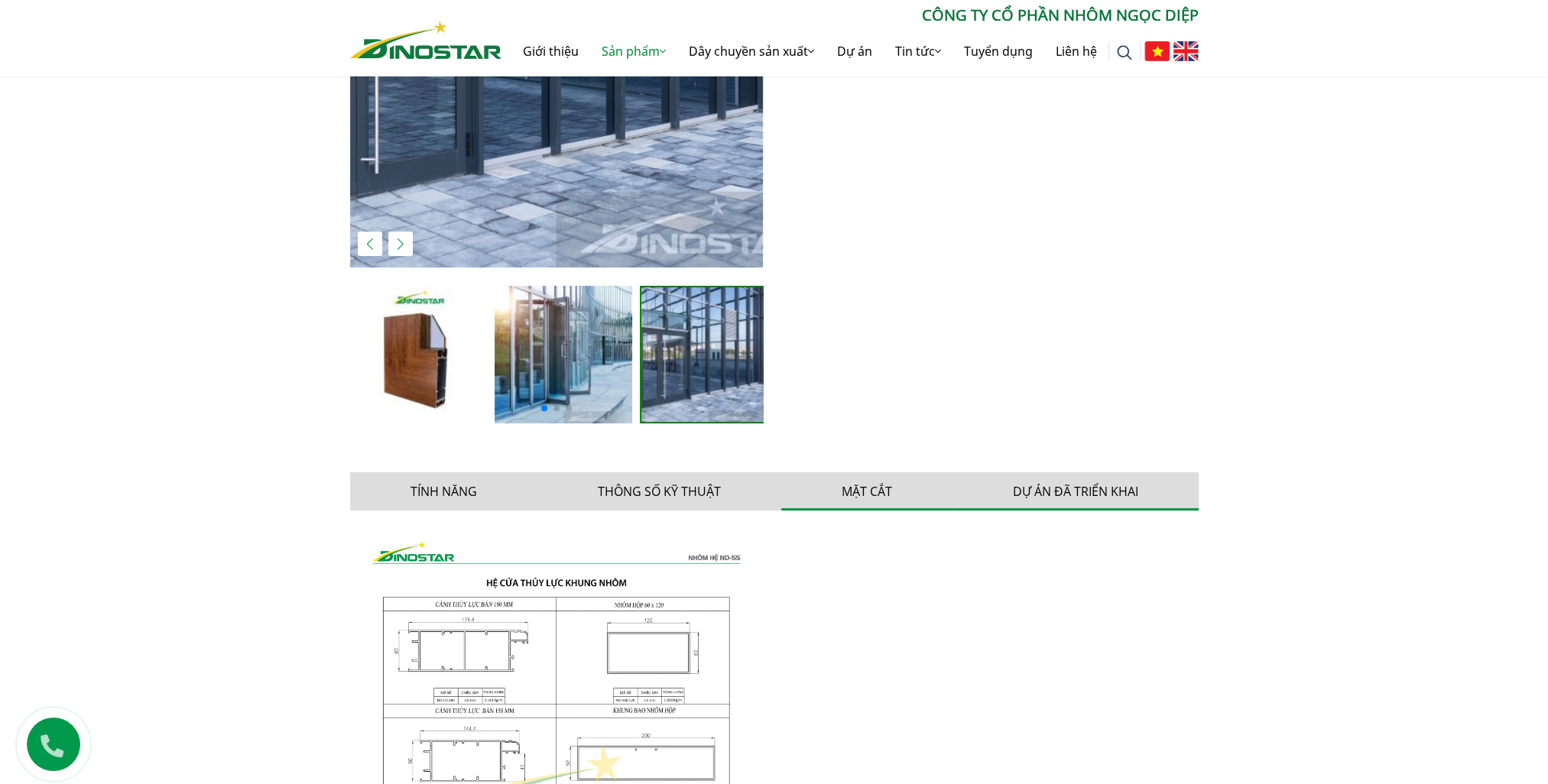
click at [1085, 492] on button "Dự án đã triển khai" at bounding box center [1076, 491] width 246 height 38
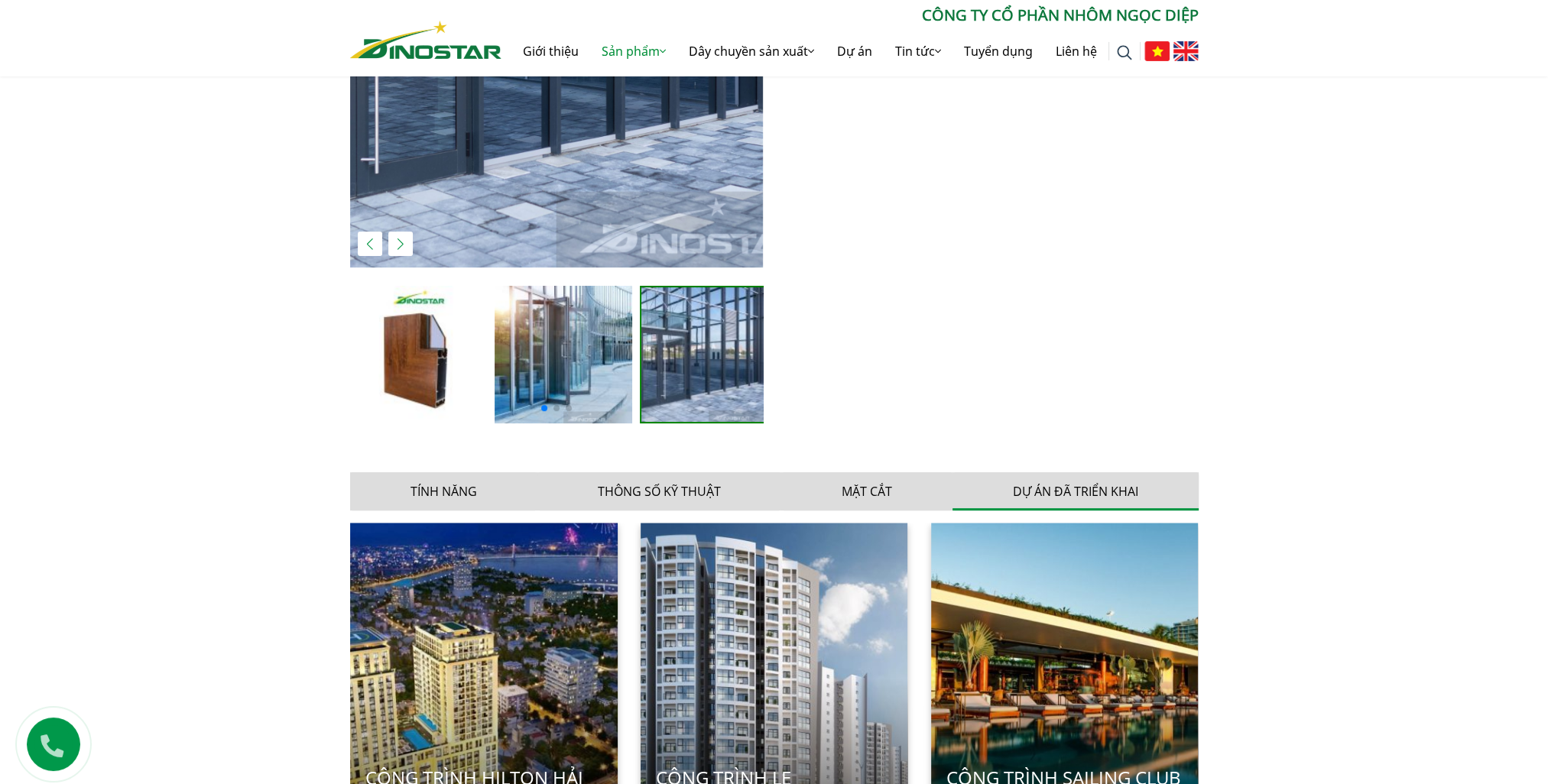
scroll to position [894, 0]
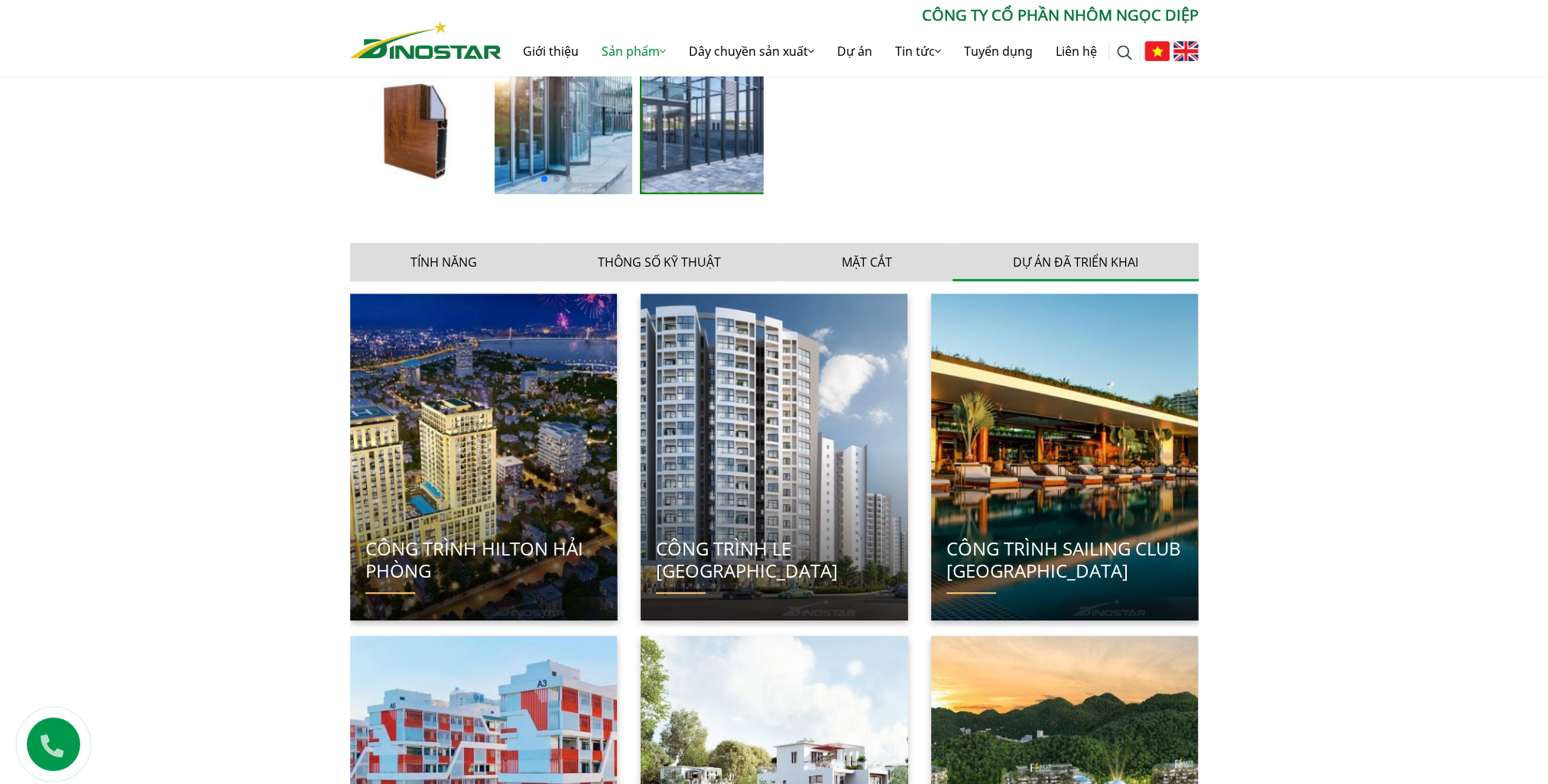
click at [440, 287] on div "Tính năng Thông số kỹ thuật Mặt cắt Dự án đã triển khai Nhôm hệ cửa thủy lực Di…" at bounding box center [774, 595] width 848 height 735
click at [438, 256] on button "Tính năng" at bounding box center [444, 262] width 187 height 38
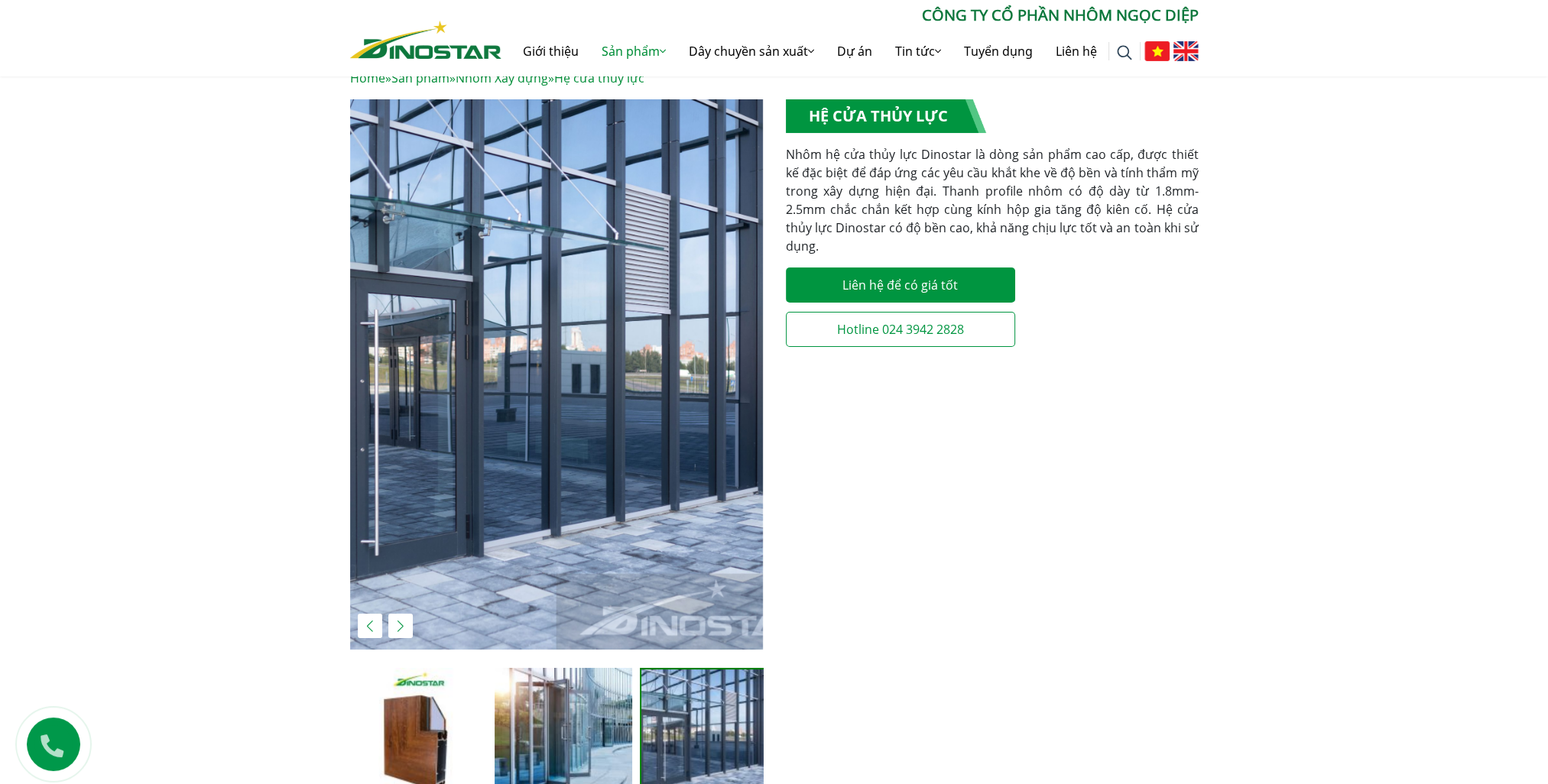
scroll to position [0, 0]
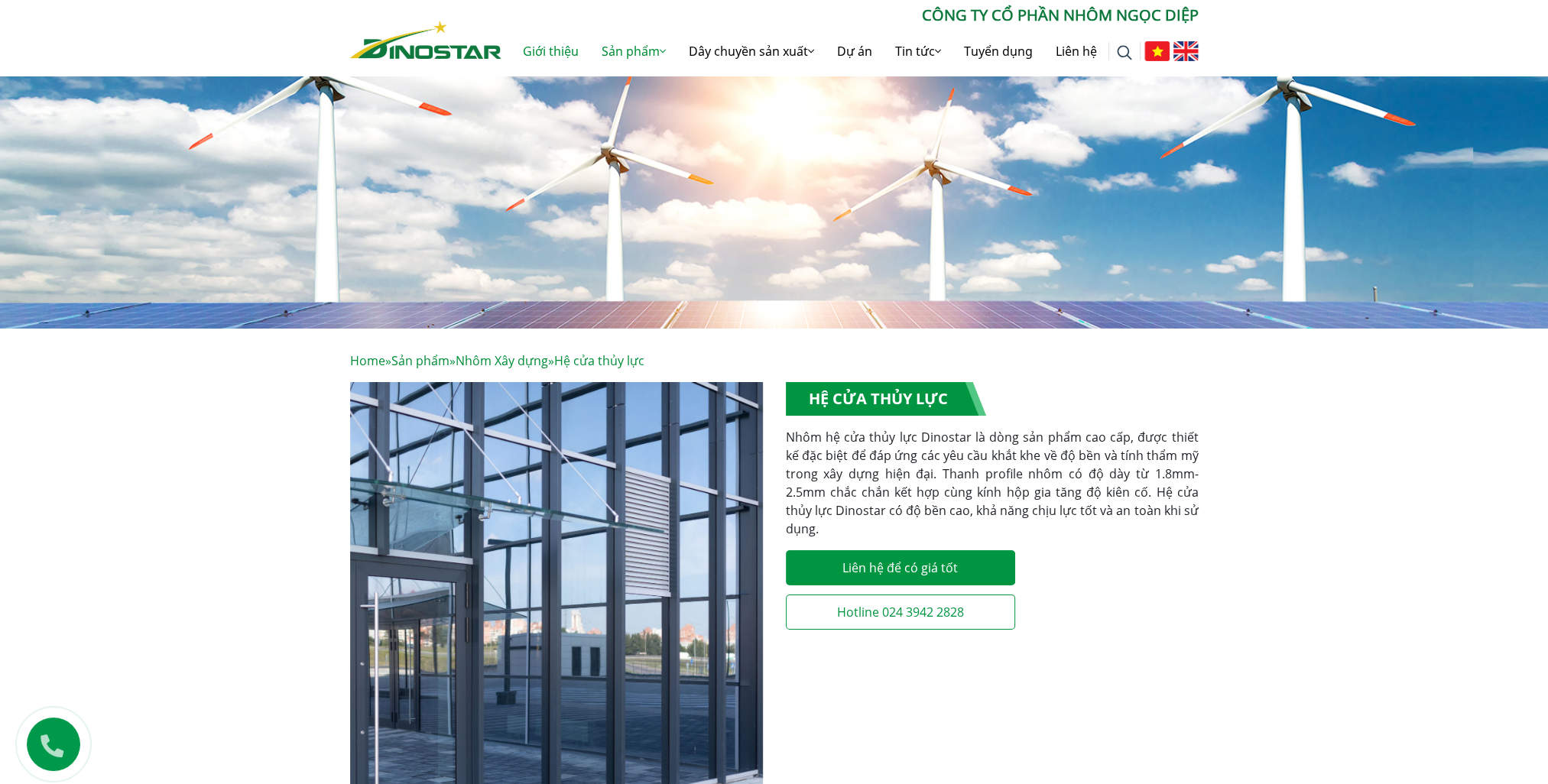
click at [549, 47] on link "Giới thiệu" at bounding box center [551, 51] width 78 height 49
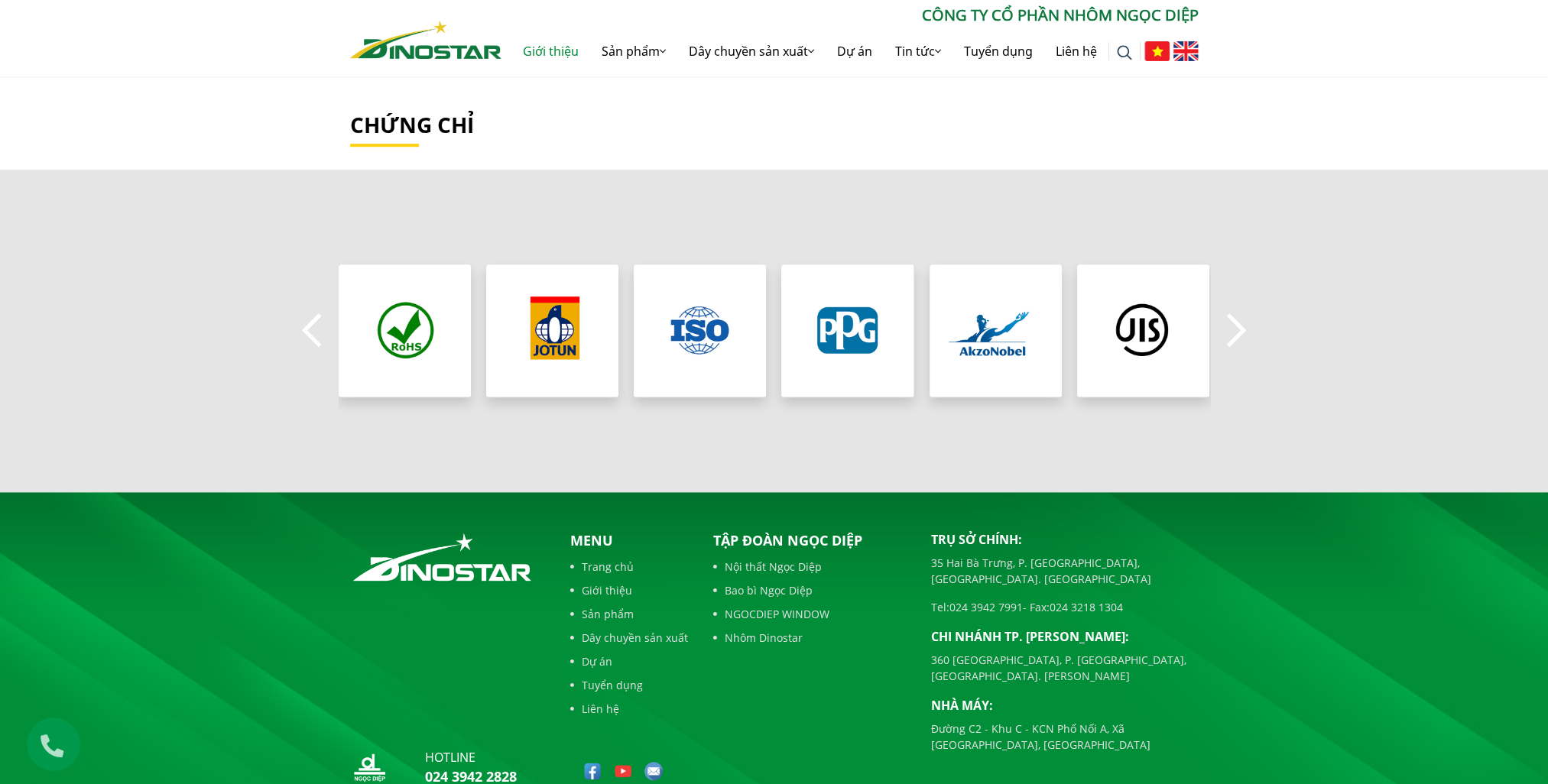
scroll to position [1362, 0]
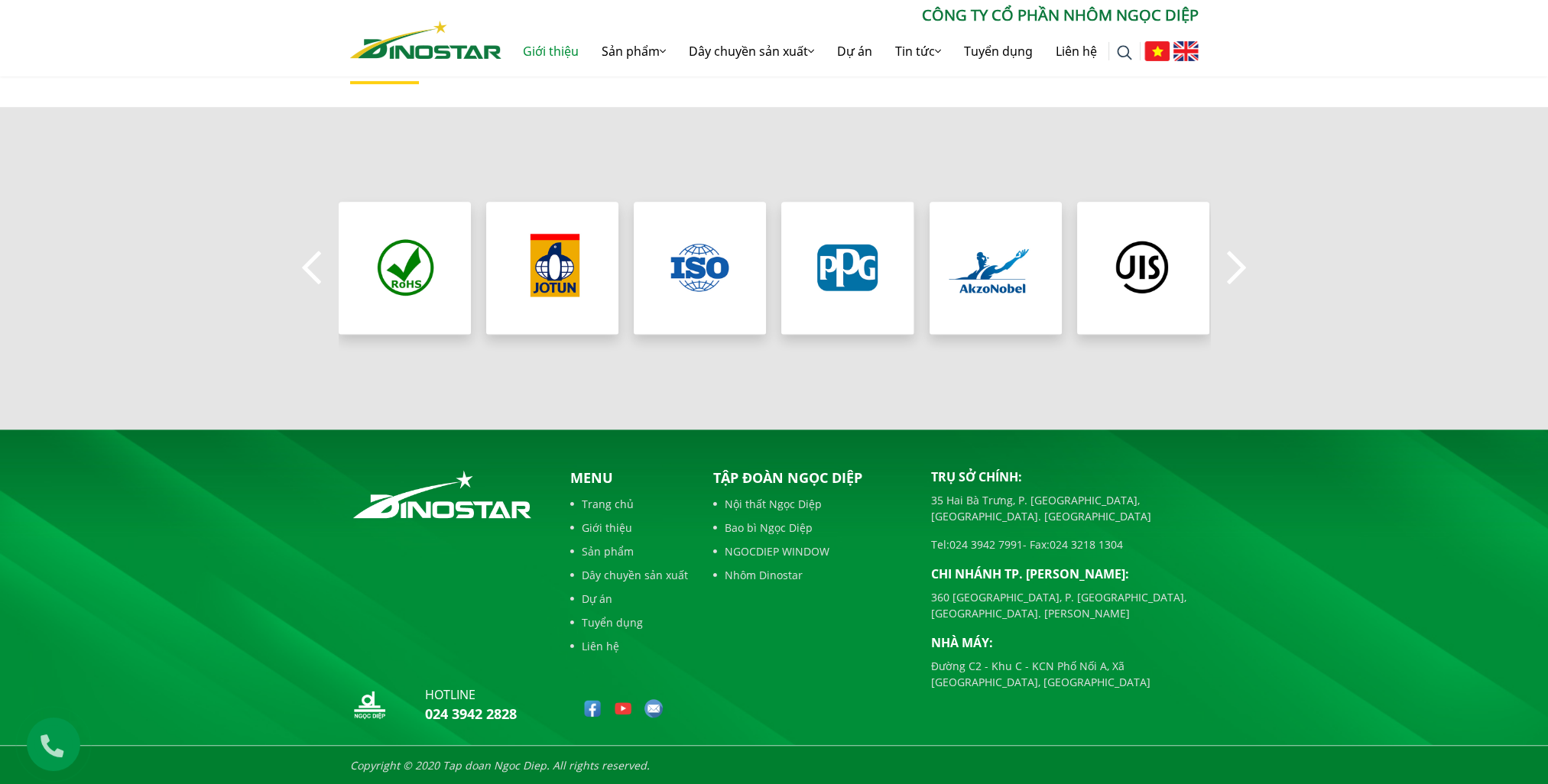
click at [775, 547] on link "NGOCDIEP WINDOW" at bounding box center [810, 551] width 195 height 16
